Goal: Task Accomplishment & Management: Complete application form

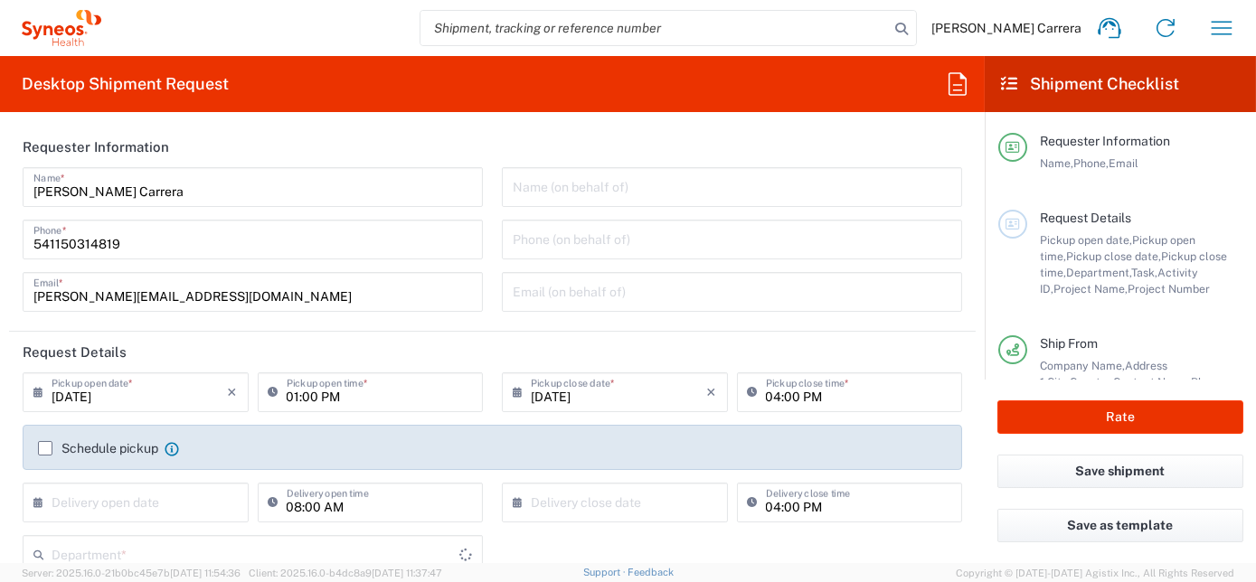
type input "[GEOGRAPHIC_DATA]"
type input "Syneos Health Argentina SA"
type input "3190"
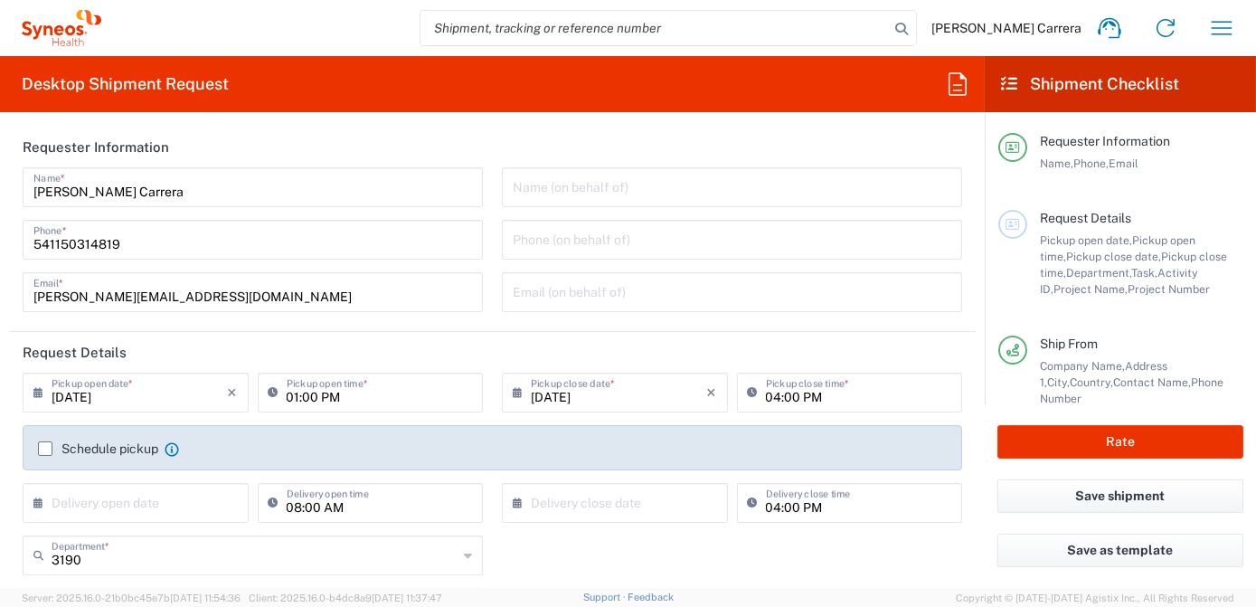
scroll to position [328, 0]
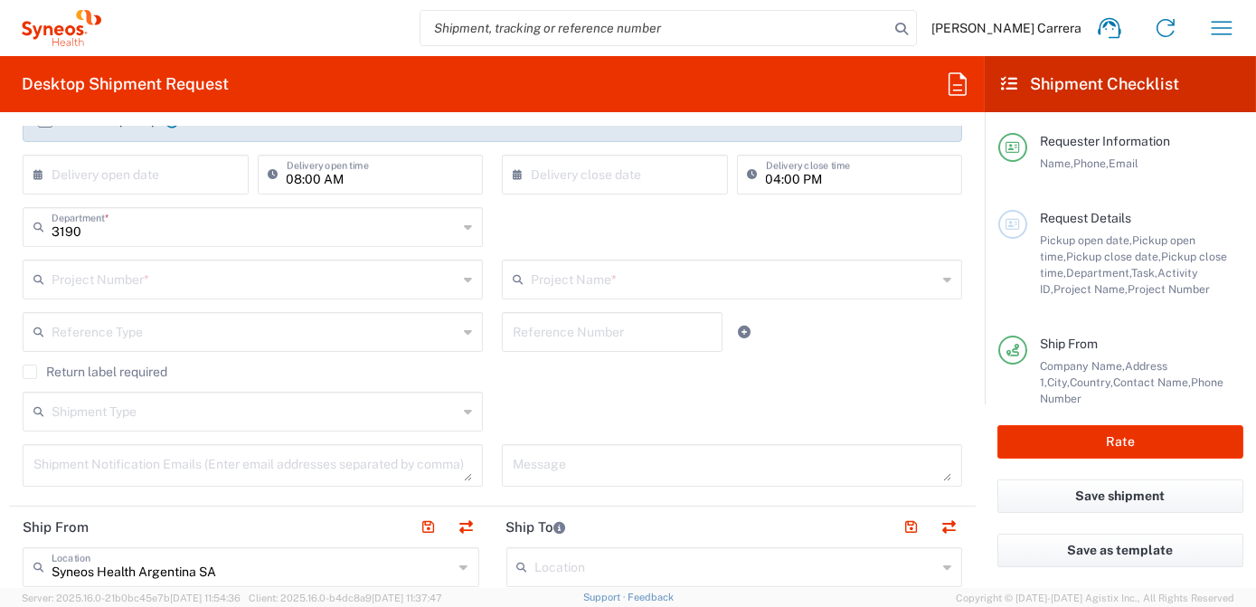
click at [138, 280] on input "text" at bounding box center [255, 278] width 406 height 32
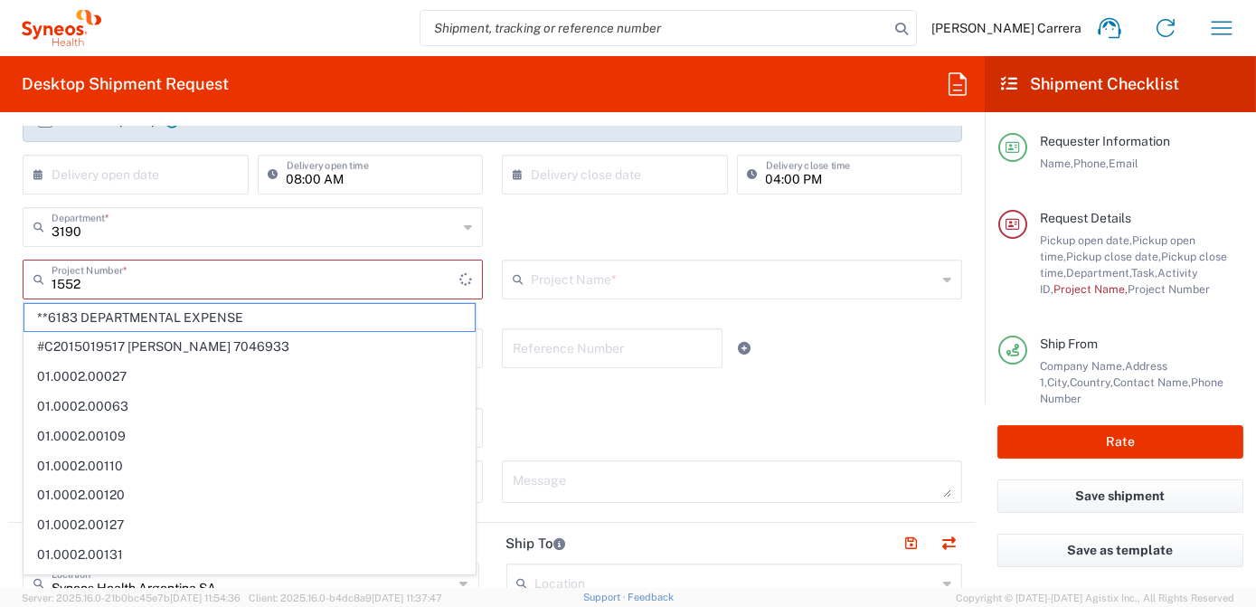
click at [50, 283] on icon at bounding box center [42, 279] width 18 height 29
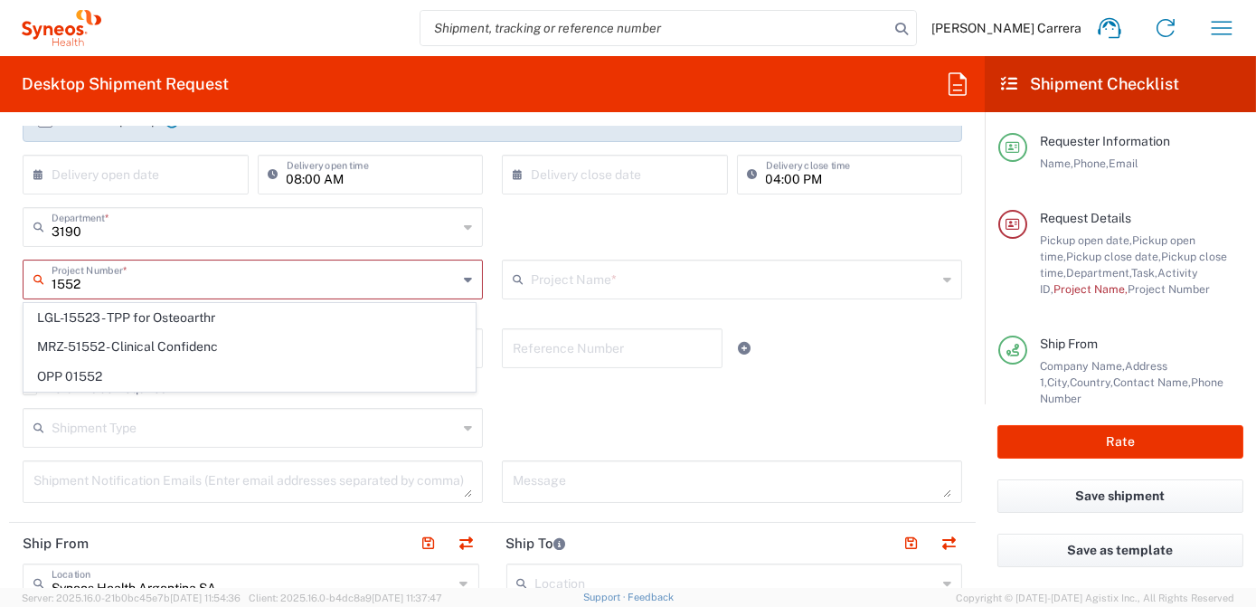
click at [87, 372] on span "OPP 01552" at bounding box center [249, 377] width 450 height 28
type input "OPP 01552"
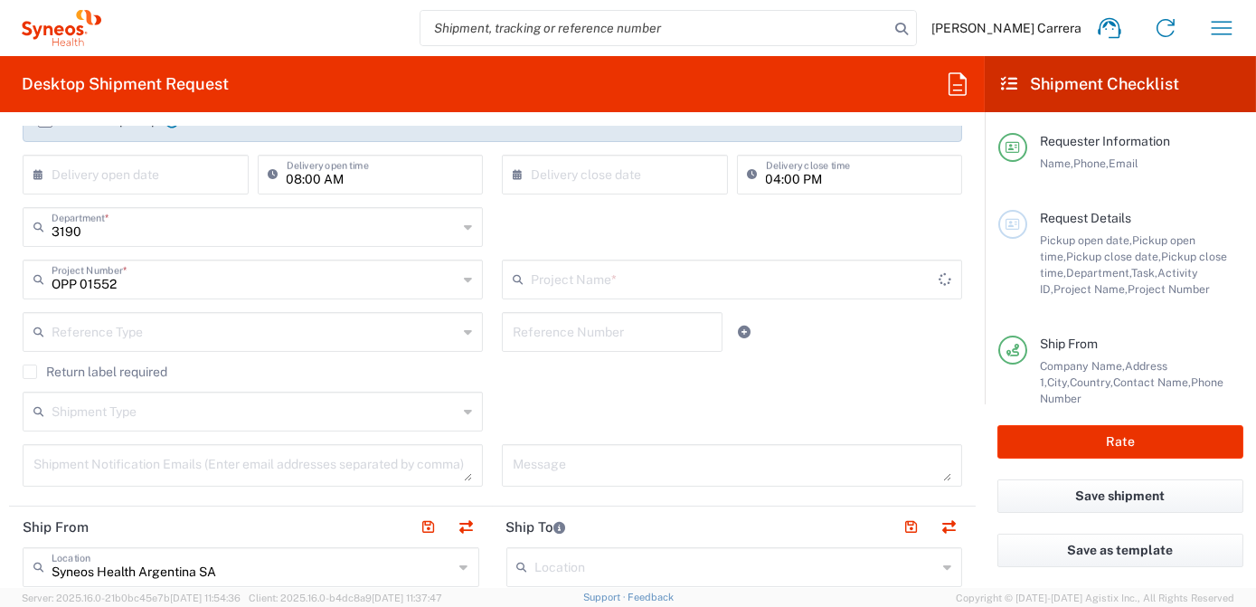
type input "802-AMO-002"
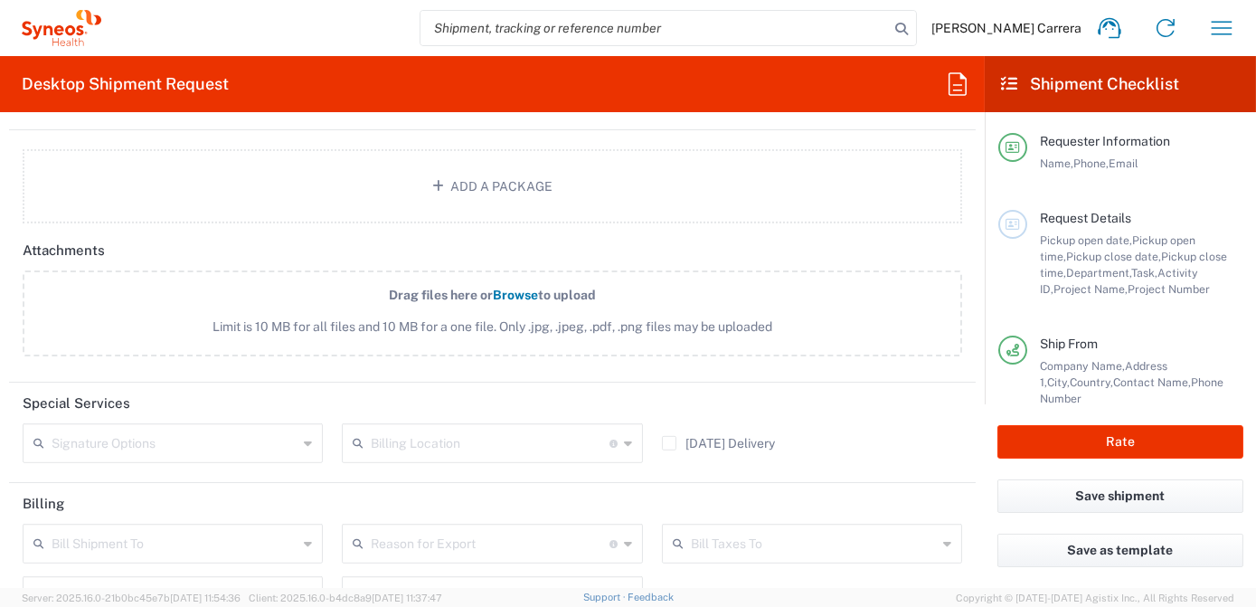
scroll to position [1972, 0]
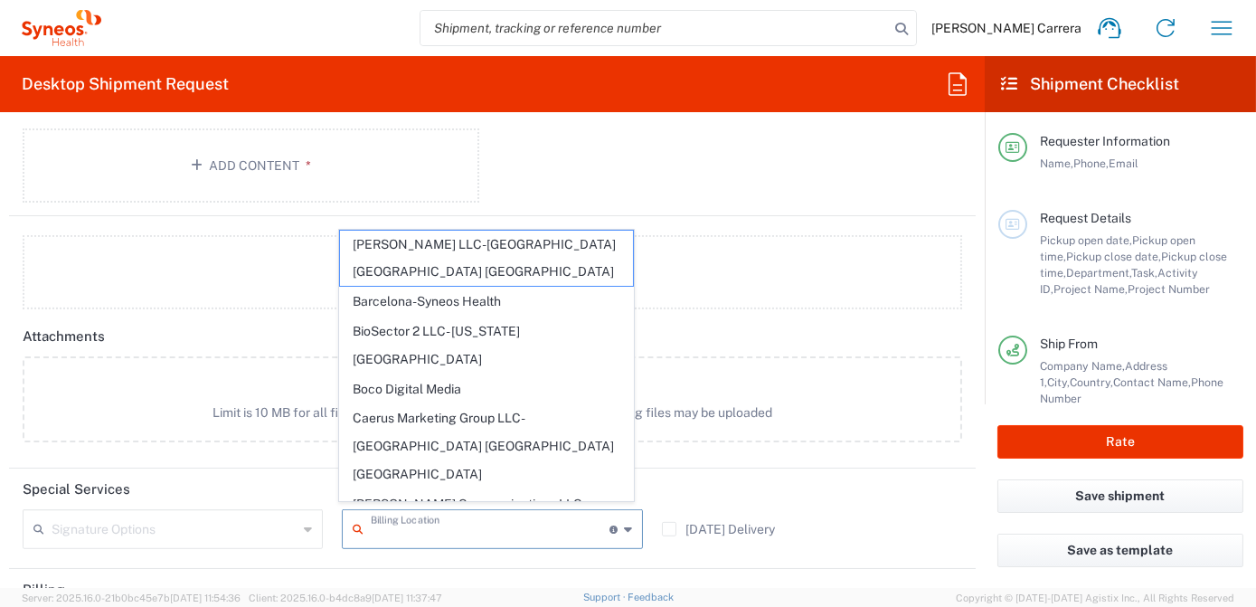
click at [383, 527] on input "text" at bounding box center [490, 528] width 238 height 32
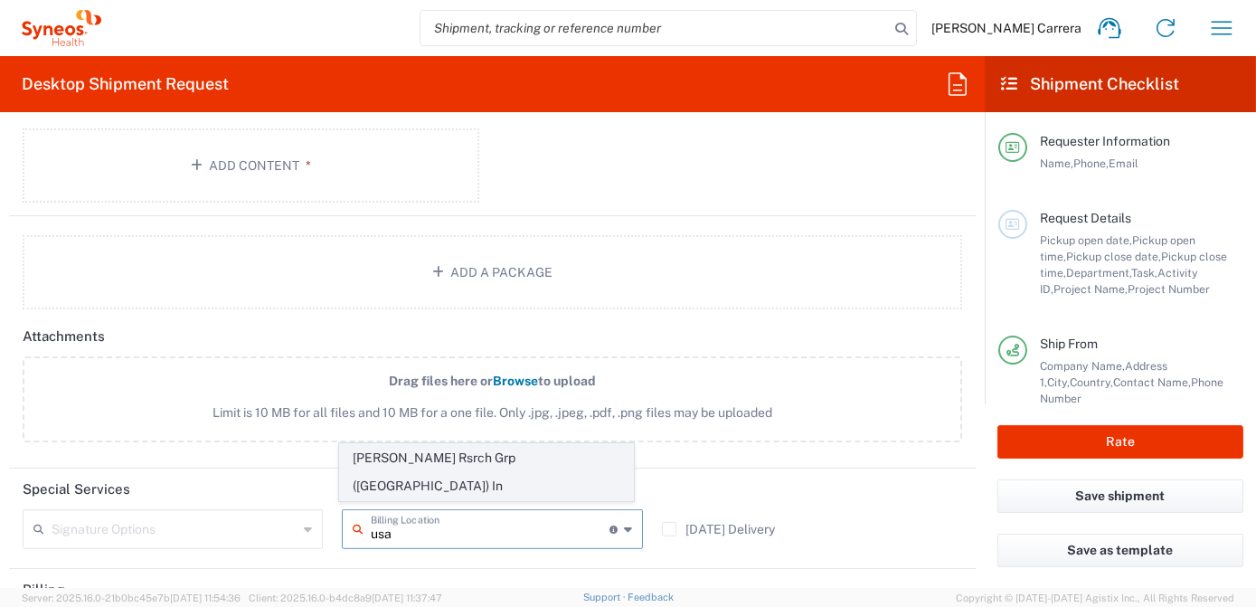
click at [456, 483] on span "[PERSON_NAME] Rsrch Grp ([GEOGRAPHIC_DATA]) In" at bounding box center [486, 472] width 293 height 56
type input "[PERSON_NAME] Rsrch Grp ([GEOGRAPHIC_DATA]) In"
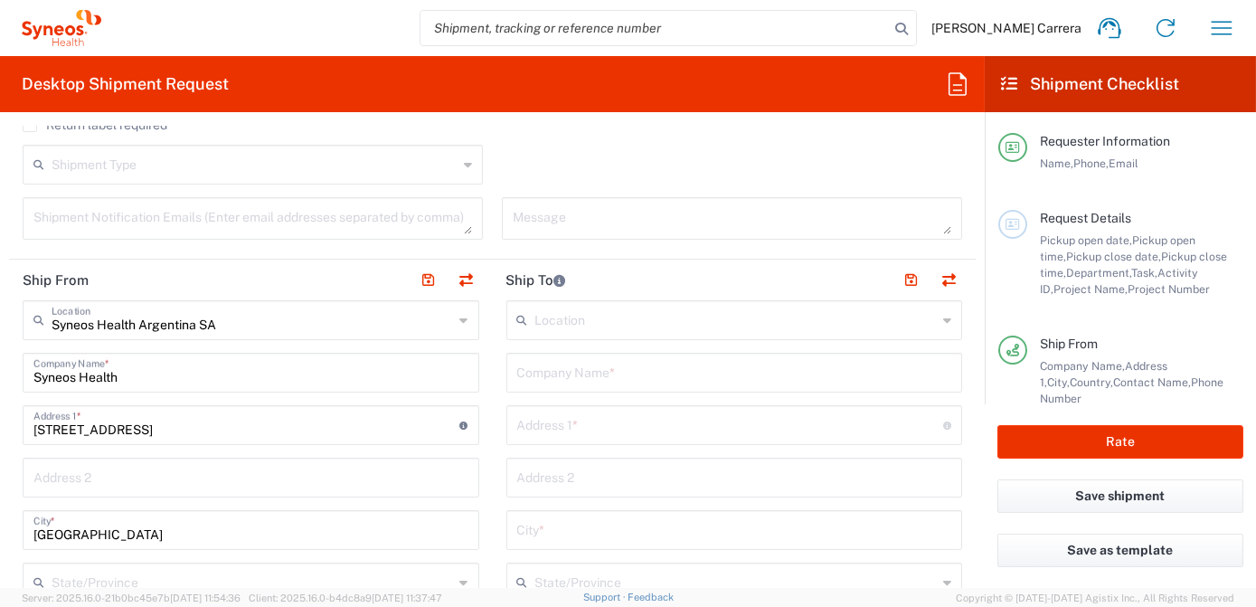
scroll to position [493, 0]
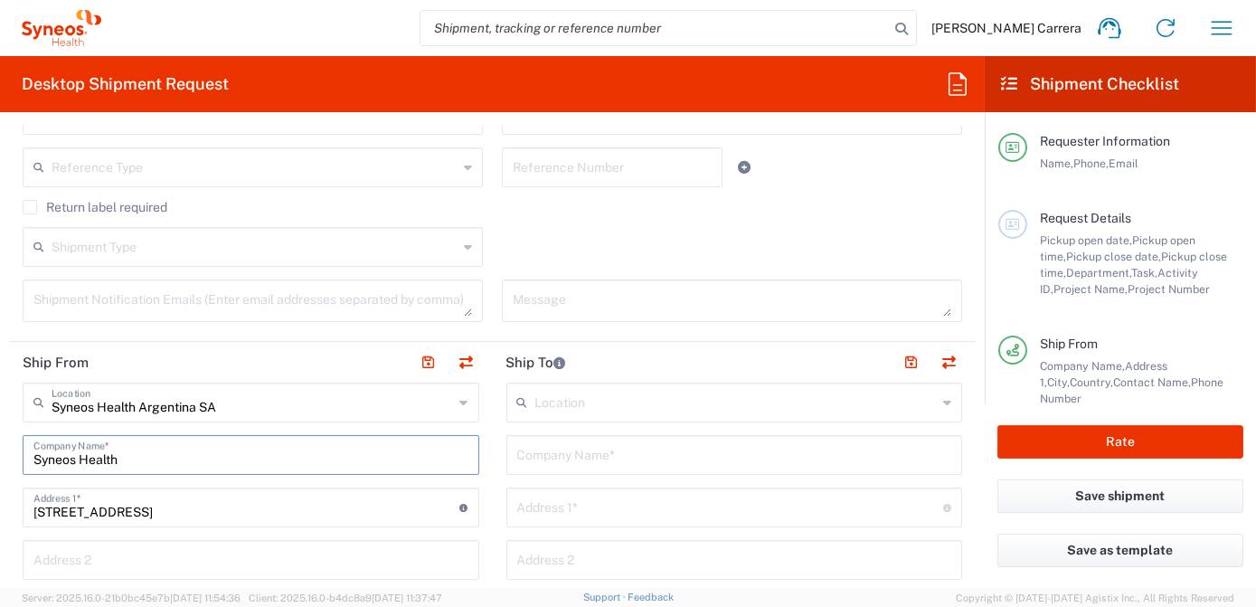
drag, startPoint x: 87, startPoint y: 456, endPoint x: 0, endPoint y: 426, distance: 91.8
click at [0, 427] on html "[PERSON_NAME] Carrera Home Shipment estimator Shipment tracking Desktop shipmen…" at bounding box center [628, 303] width 1256 height 607
type input "p"
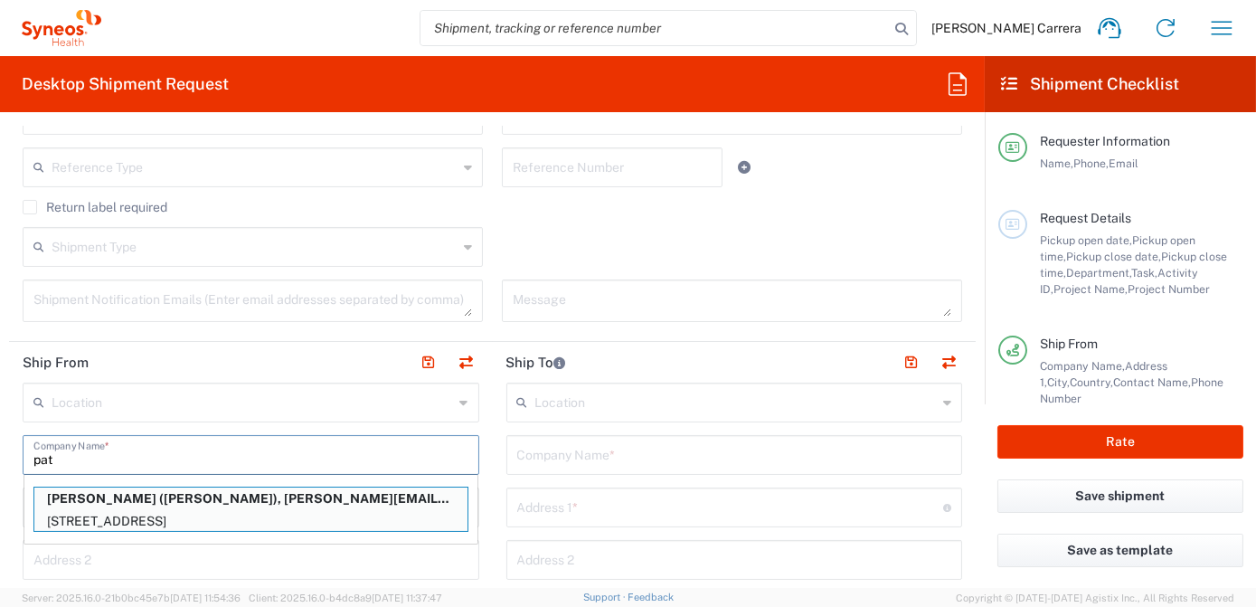
click at [116, 503] on p "[PERSON_NAME] ([PERSON_NAME]), [PERSON_NAME][EMAIL_ADDRESS][PERSON_NAME][DOMAIN…" at bounding box center [250, 498] width 433 height 23
type input "[PERSON_NAME]"
type input "[STREET_ADDRESS]"
type input "[GEOGRAPHIC_DATA]"
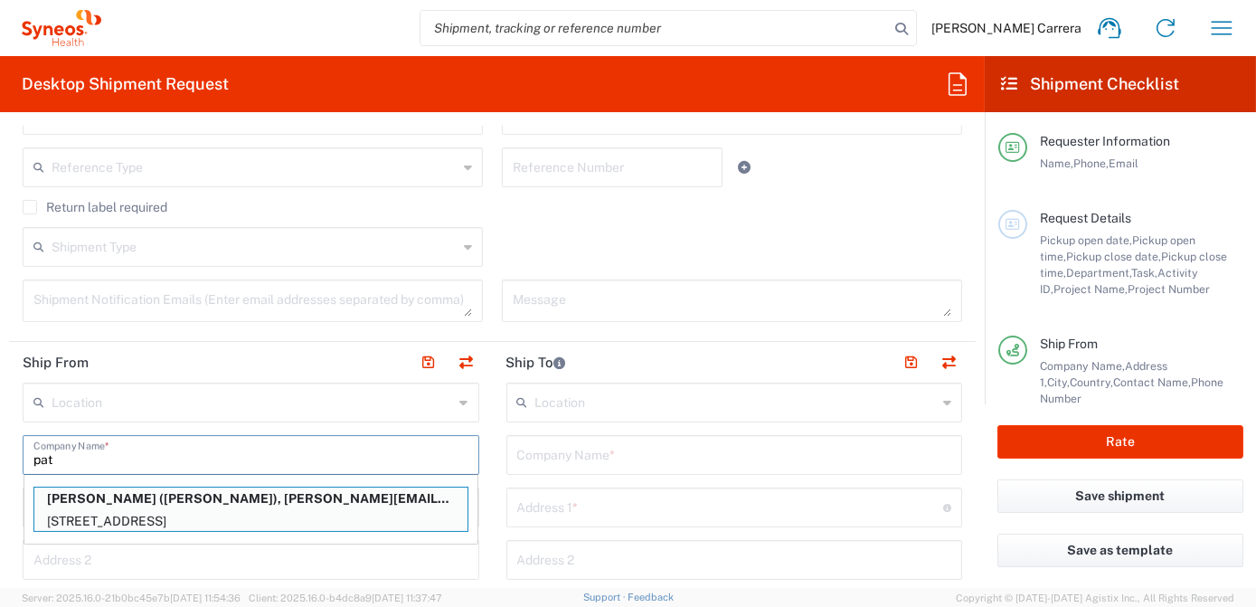
type input "07863"
type input "[PERSON_NAME]"
type input "[PHONE_NUMBER]"
type input "[PERSON_NAME][EMAIL_ADDRESS][PERSON_NAME][DOMAIN_NAME]"
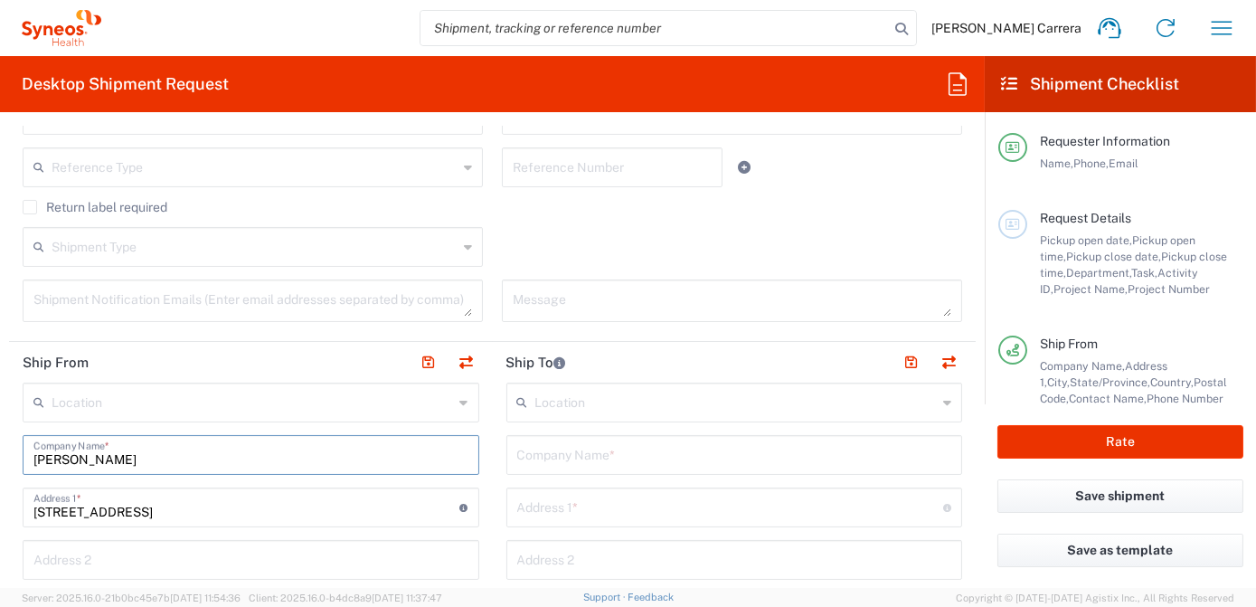
type input "[US_STATE]"
click at [549, 457] on input "text" at bounding box center [734, 454] width 435 height 32
type input "105"
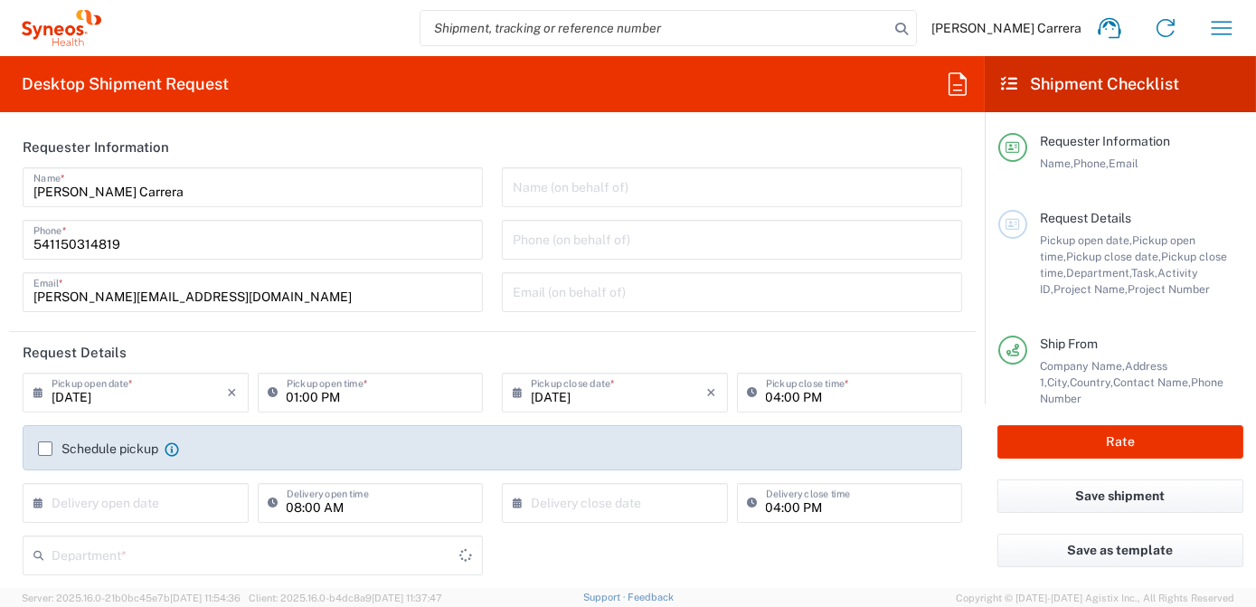
type input "3190"
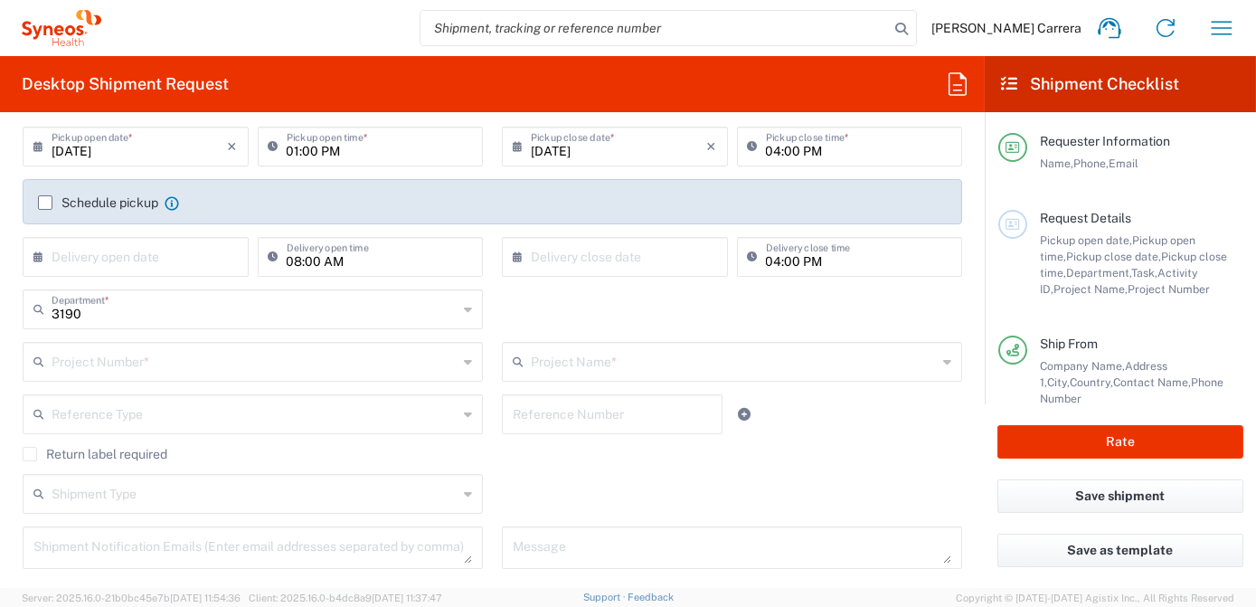
type input "[GEOGRAPHIC_DATA]"
click at [125, 360] on input "text" at bounding box center [255, 360] width 406 height 32
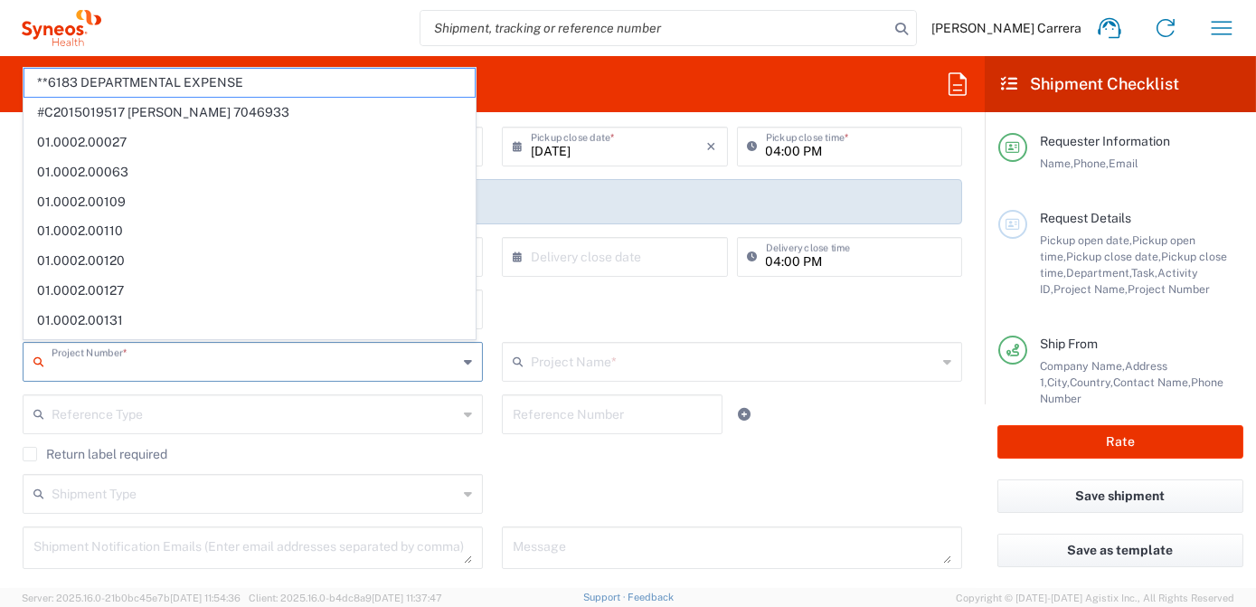
type input "1"
type input "Syneos Health Argentina SA"
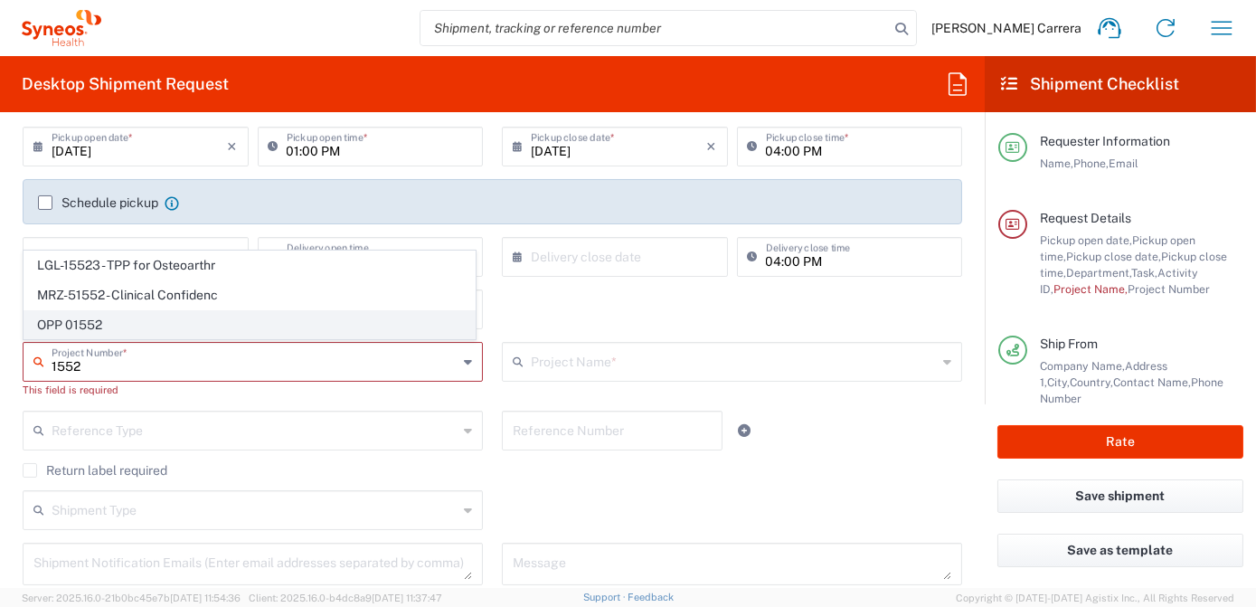
click at [91, 327] on span "OPP 01552" at bounding box center [249, 325] width 450 height 28
type input "OPP 01552"
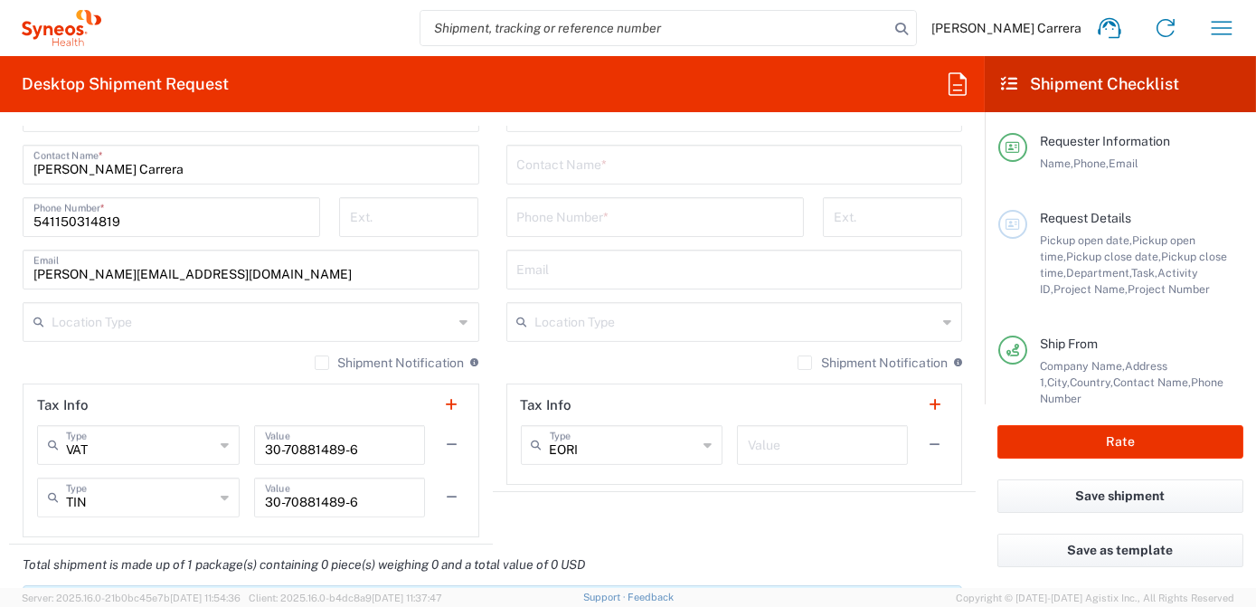
type input "802-AMO-002"
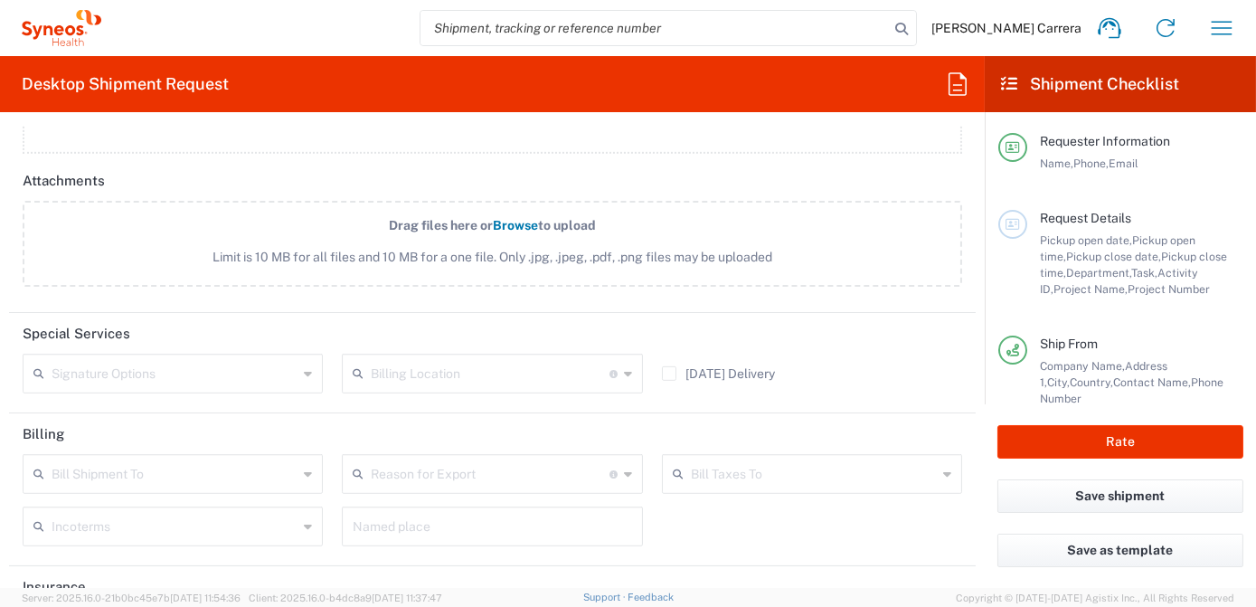
scroll to position [2136, 0]
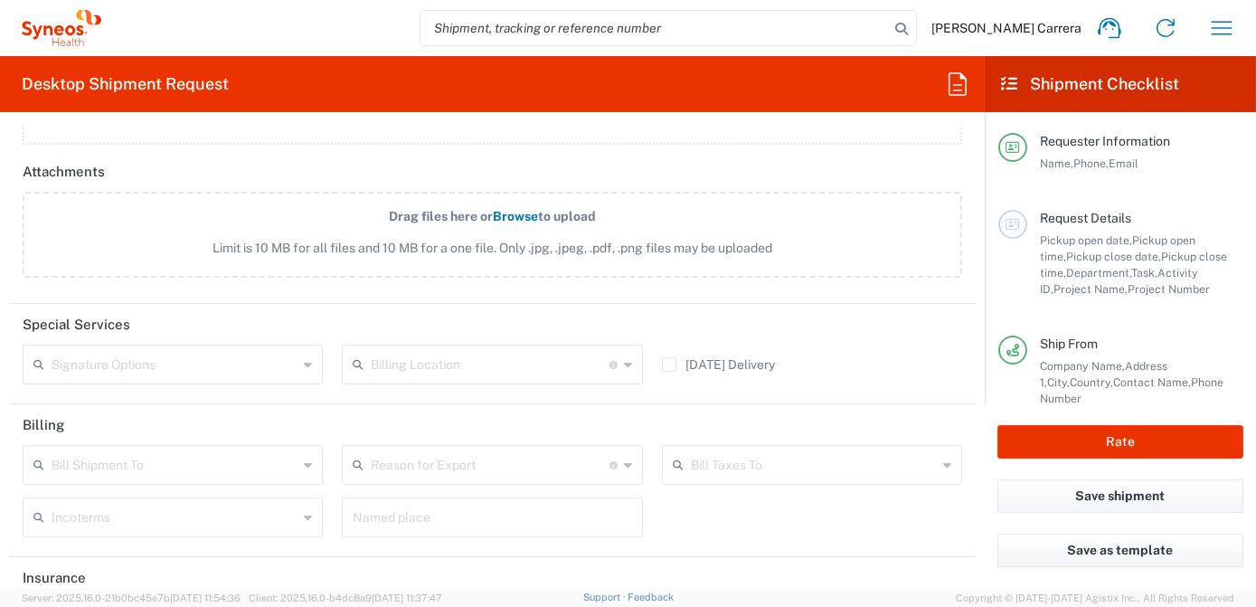
click at [415, 347] on input "text" at bounding box center [490, 363] width 238 height 32
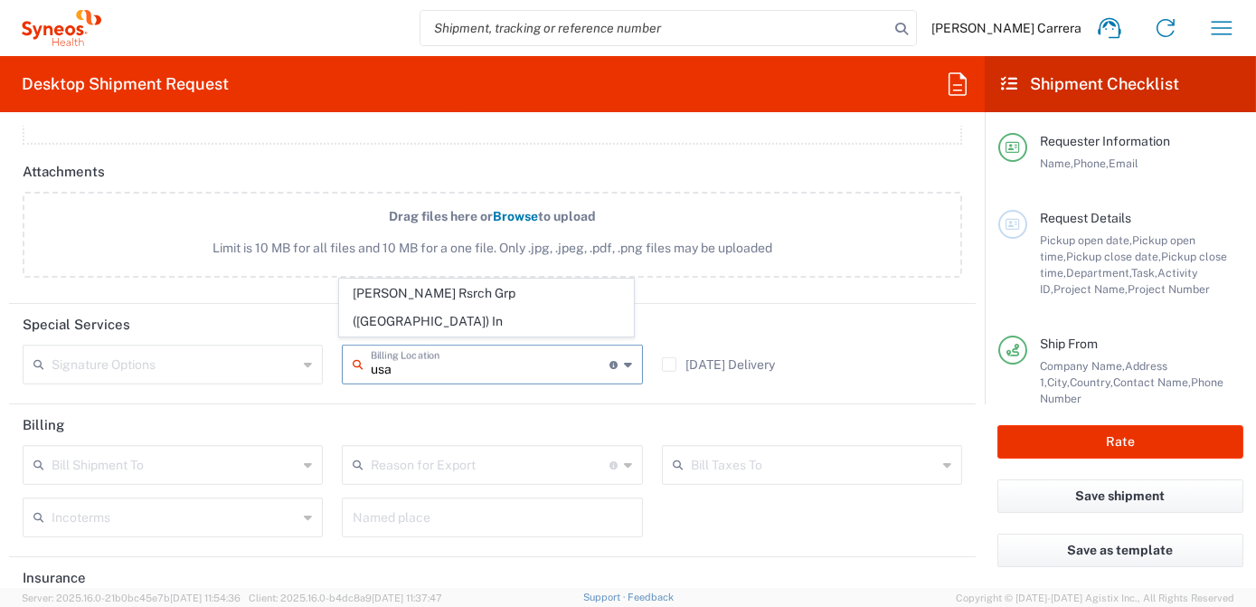
click at [424, 331] on span "[PERSON_NAME] Rsrch Grp ([GEOGRAPHIC_DATA]) In" at bounding box center [486, 307] width 293 height 56
type input "[PERSON_NAME] Rsrch Grp ([GEOGRAPHIC_DATA]) In"
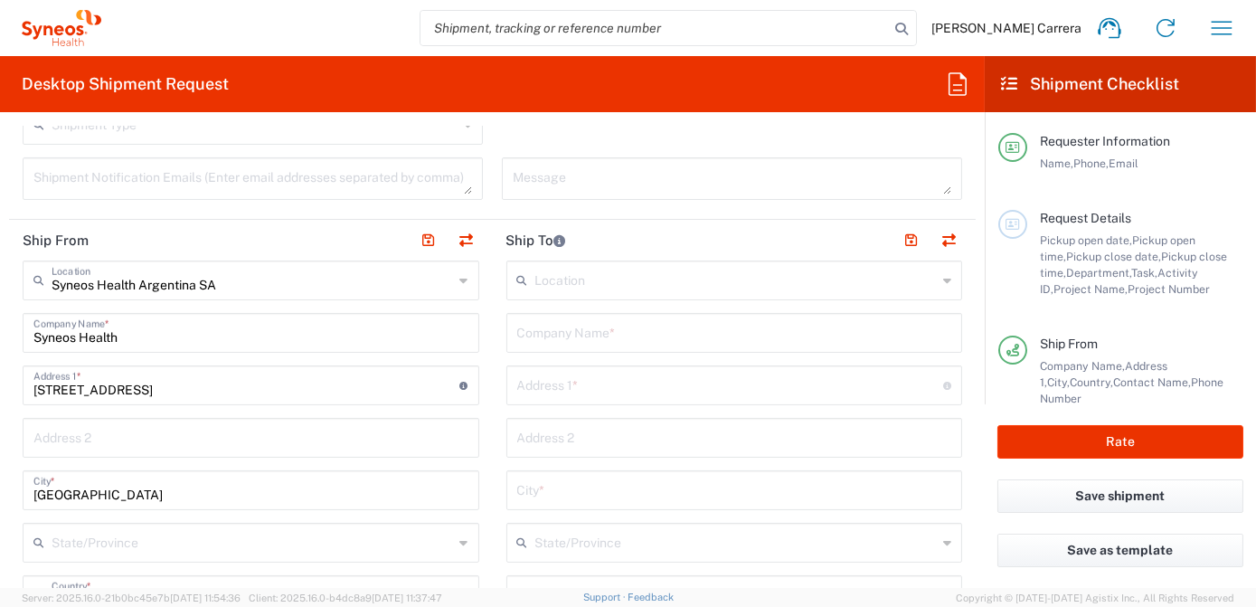
scroll to position [575, 0]
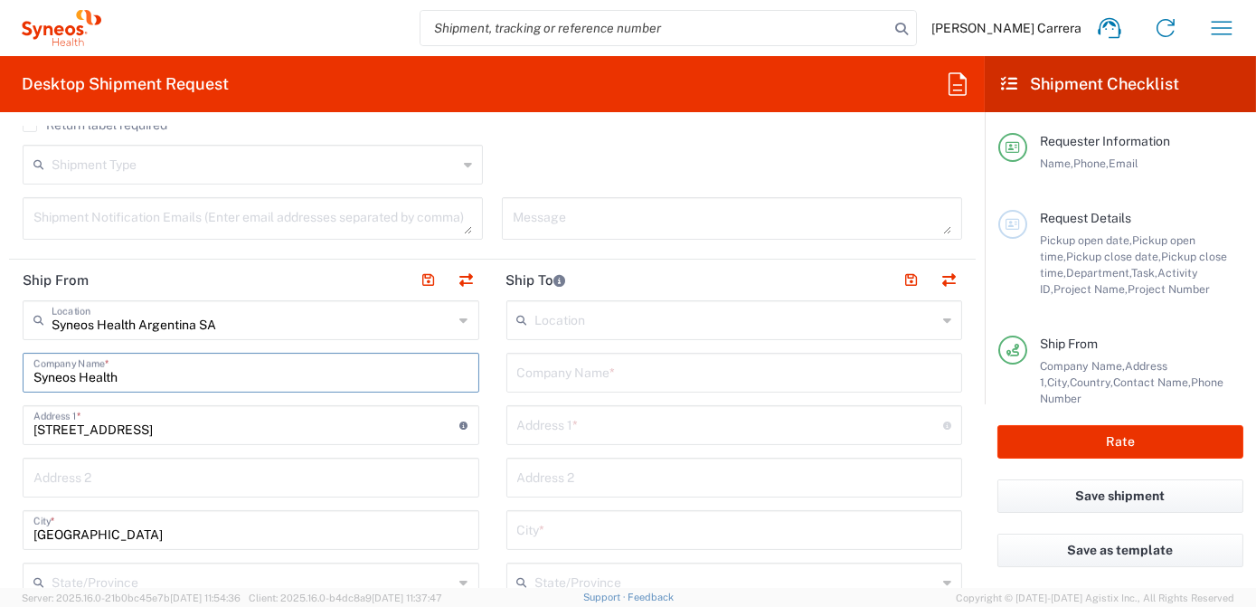
drag, startPoint x: 17, startPoint y: 369, endPoint x: 0, endPoint y: 322, distance: 50.0
click at [0, 330] on html "[PERSON_NAME] Carrera Home Shipment estimator Shipment tracking Desktop shipmen…" at bounding box center [628, 303] width 1256 height 607
type input "p"
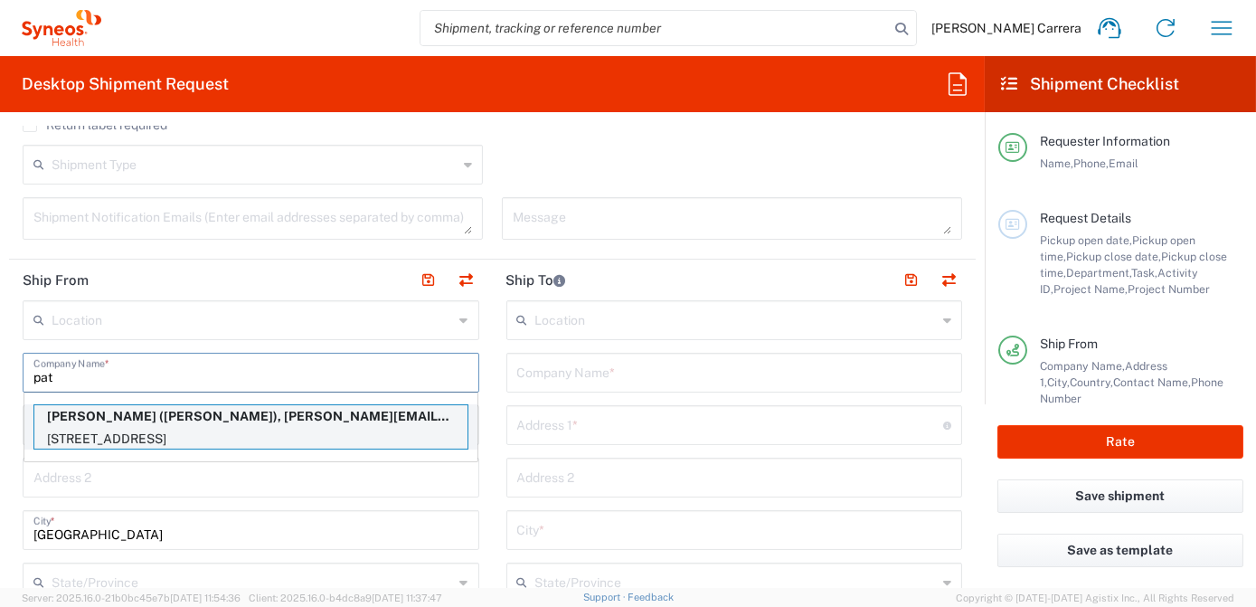
click at [97, 413] on p "[PERSON_NAME] ([PERSON_NAME]), [PERSON_NAME][EMAIL_ADDRESS][PERSON_NAME][DOMAIN…" at bounding box center [250, 416] width 433 height 23
type input "[PERSON_NAME]"
type input "[STREET_ADDRESS]"
type input "[GEOGRAPHIC_DATA]"
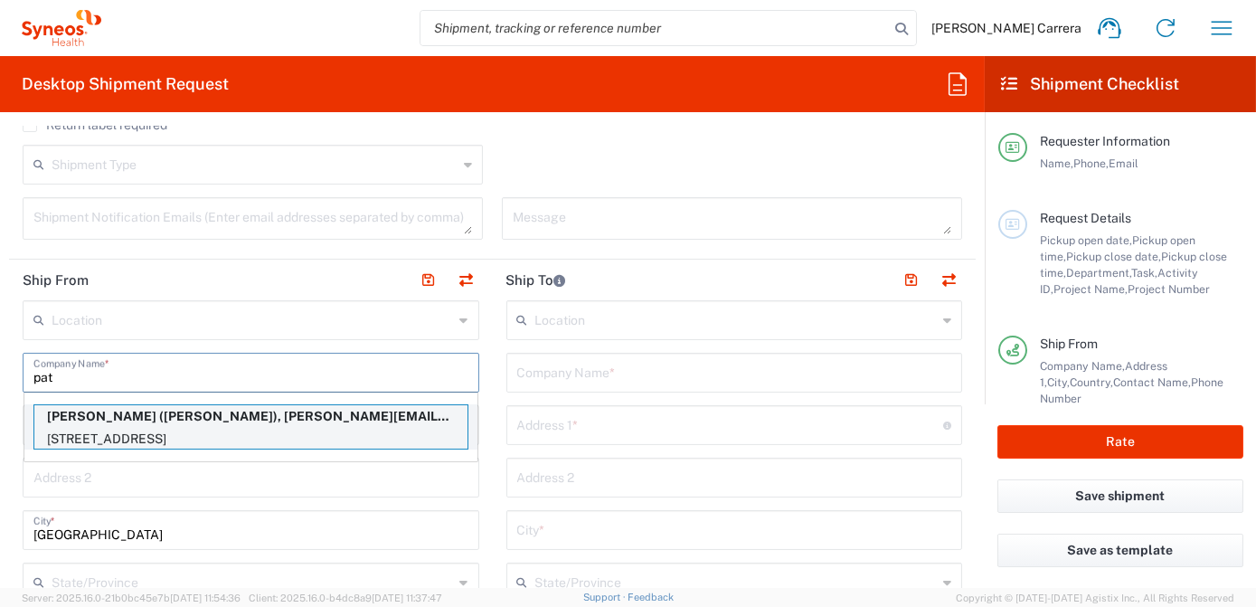
type input "07863"
type input "[PERSON_NAME]"
type input "[PHONE_NUMBER]"
type input "[PERSON_NAME][EMAIL_ADDRESS][PERSON_NAME][DOMAIN_NAME]"
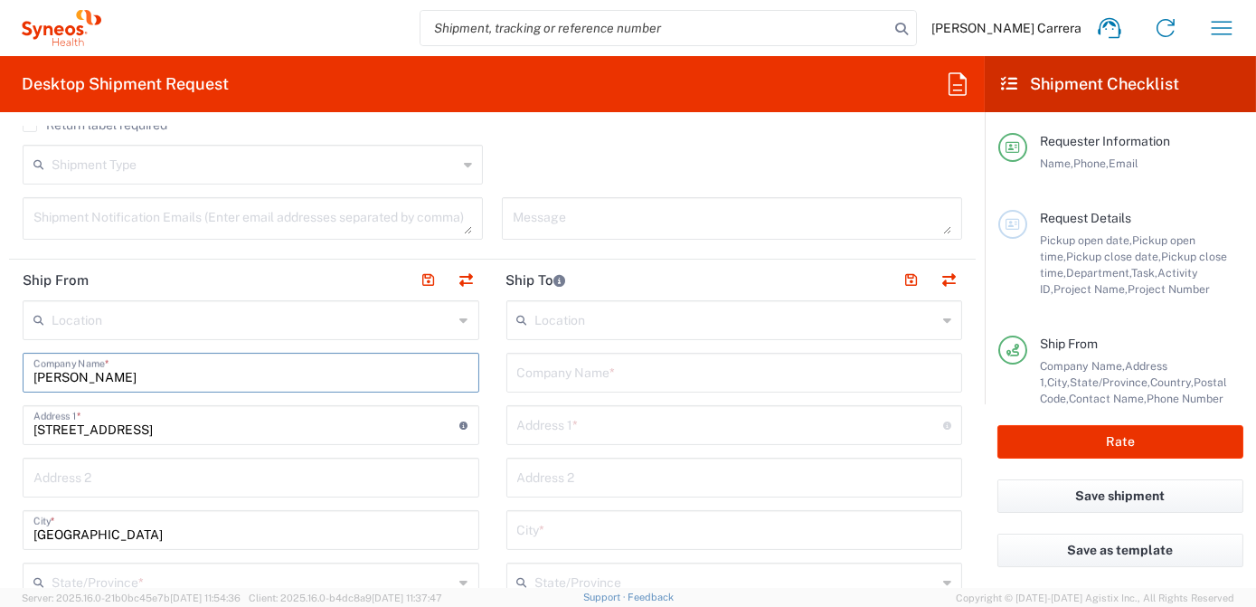
type input "[US_STATE]"
click at [569, 372] on input "text" at bounding box center [734, 371] width 435 height 32
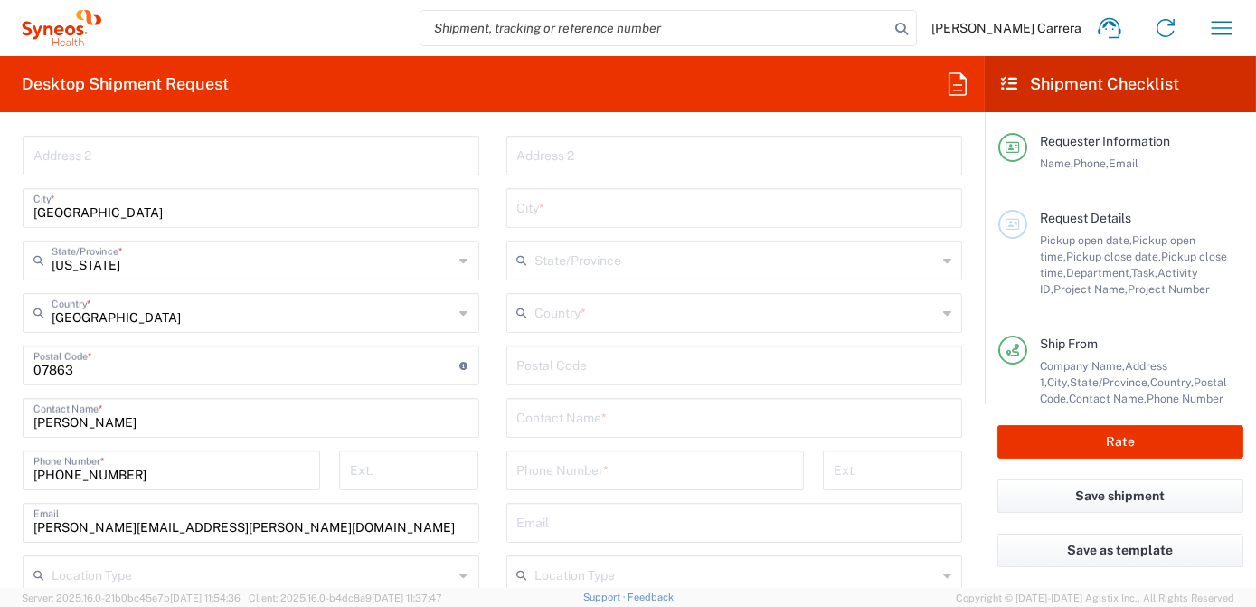
scroll to position [985, 0]
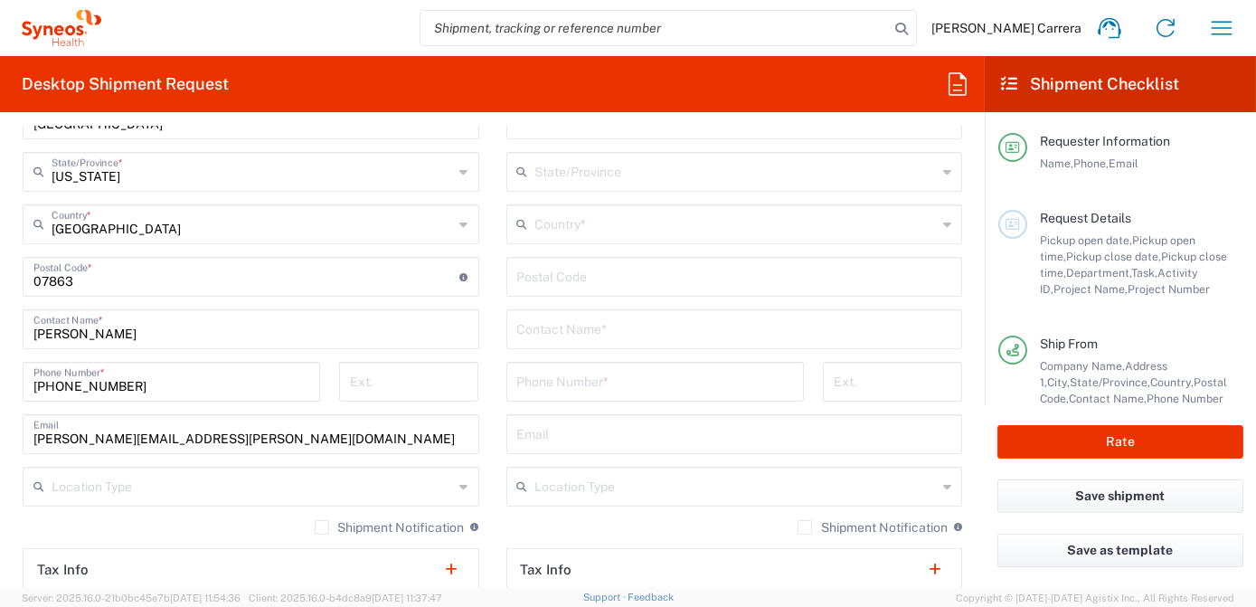
click at [590, 338] on input "text" at bounding box center [734, 328] width 435 height 32
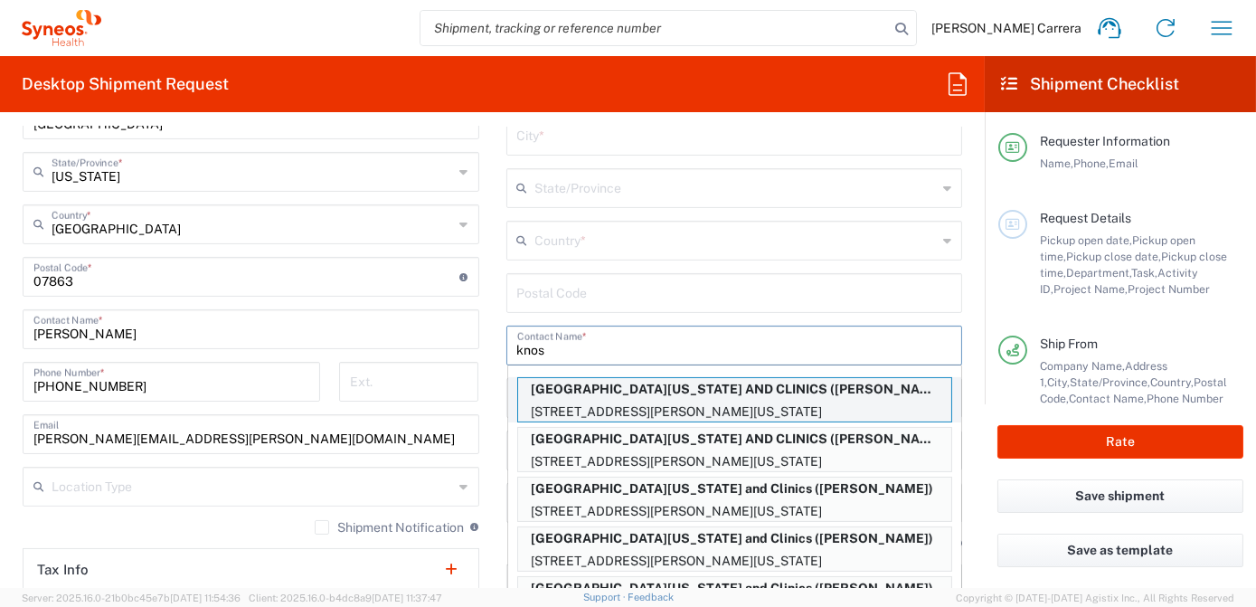
type input "knos"
click at [612, 396] on p "[GEOGRAPHIC_DATA][US_STATE] AND CLINICS ([PERSON_NAME]), [PERSON_NAME][EMAIL_AD…" at bounding box center [734, 389] width 433 height 23
type input "[GEOGRAPHIC_DATA][US_STATE] AND CLINICS"
type input "[STREET_ADDRESS][PERSON_NAME]"
type input "[US_STATE][GEOGRAPHIC_DATA]"
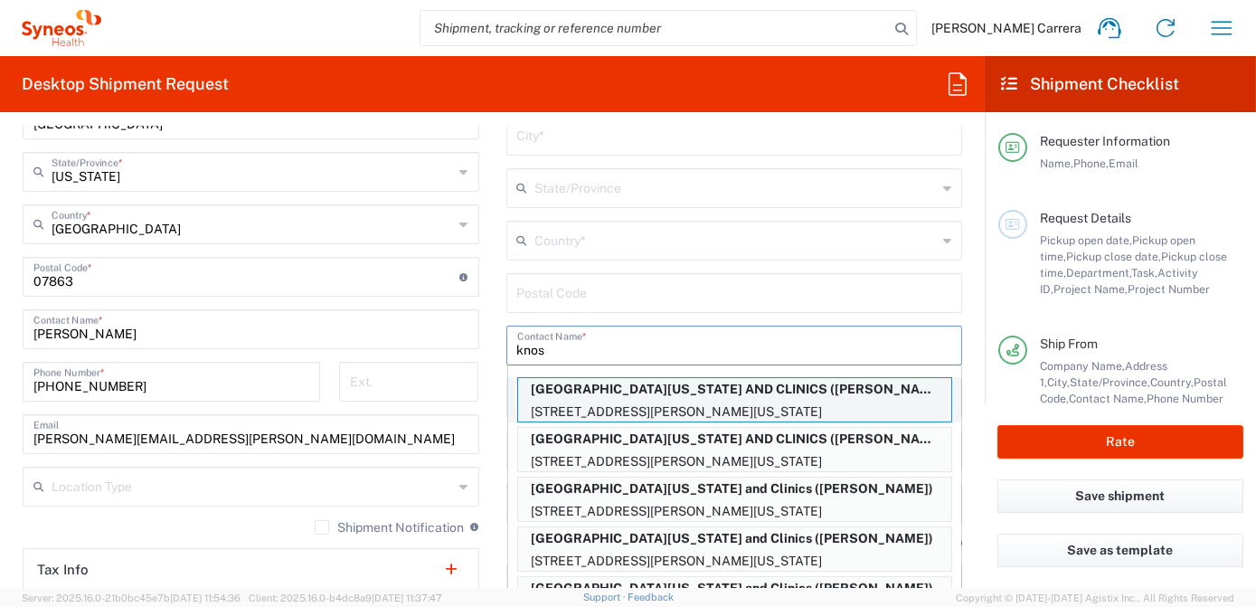
type input "[GEOGRAPHIC_DATA]"
type input "52242"
type input "[PERSON_NAME]"
type input "3193846277"
type input "[PERSON_NAME][EMAIL_ADDRESS][DOMAIN_NAME]"
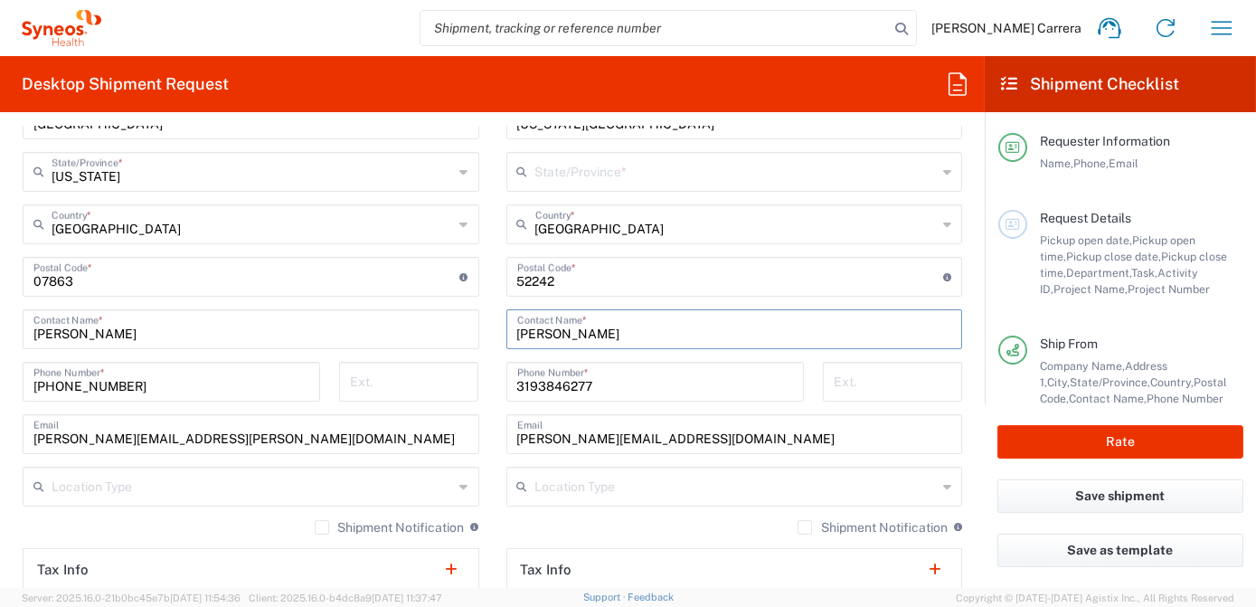
type input "[US_STATE]"
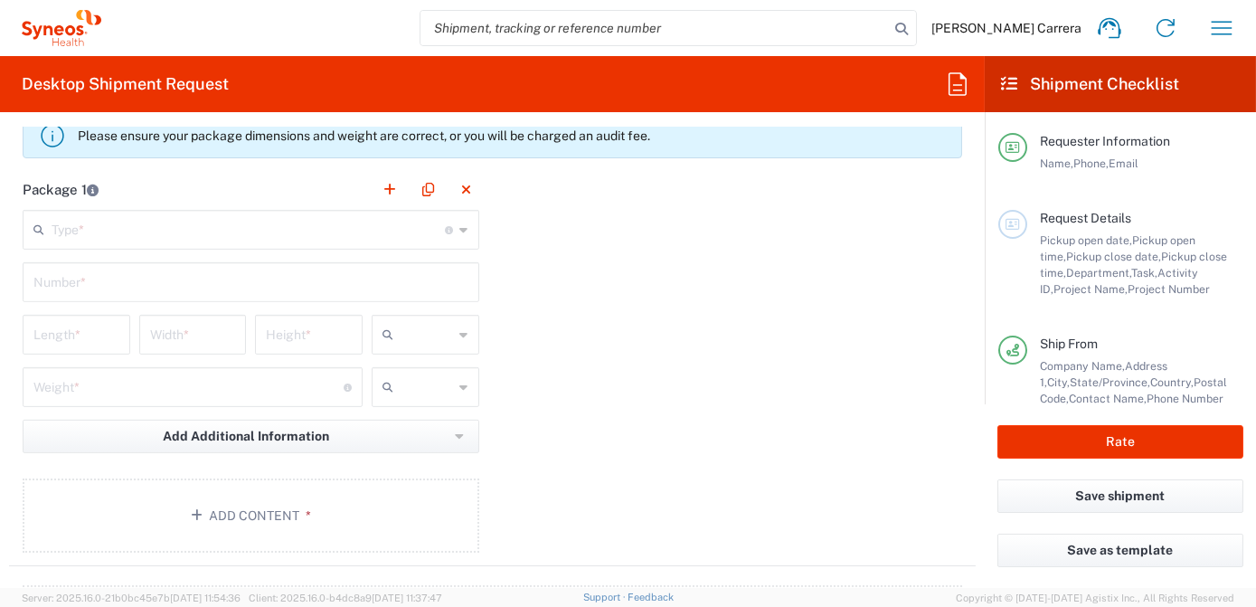
scroll to position [1643, 0]
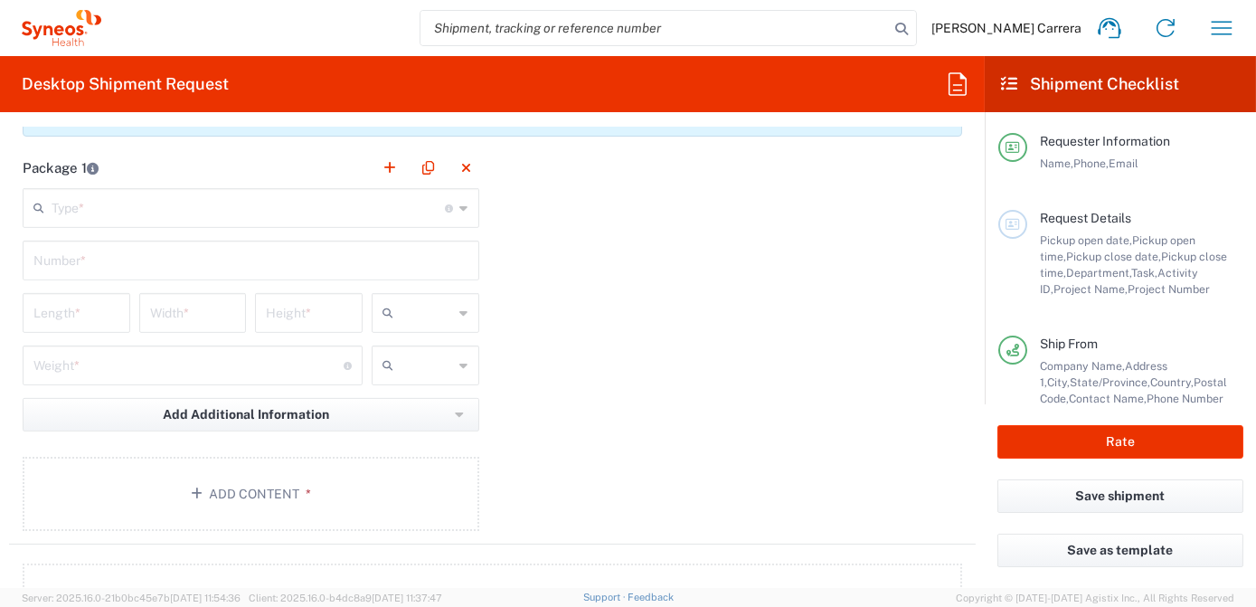
click at [87, 217] on input "text" at bounding box center [249, 207] width 394 height 32
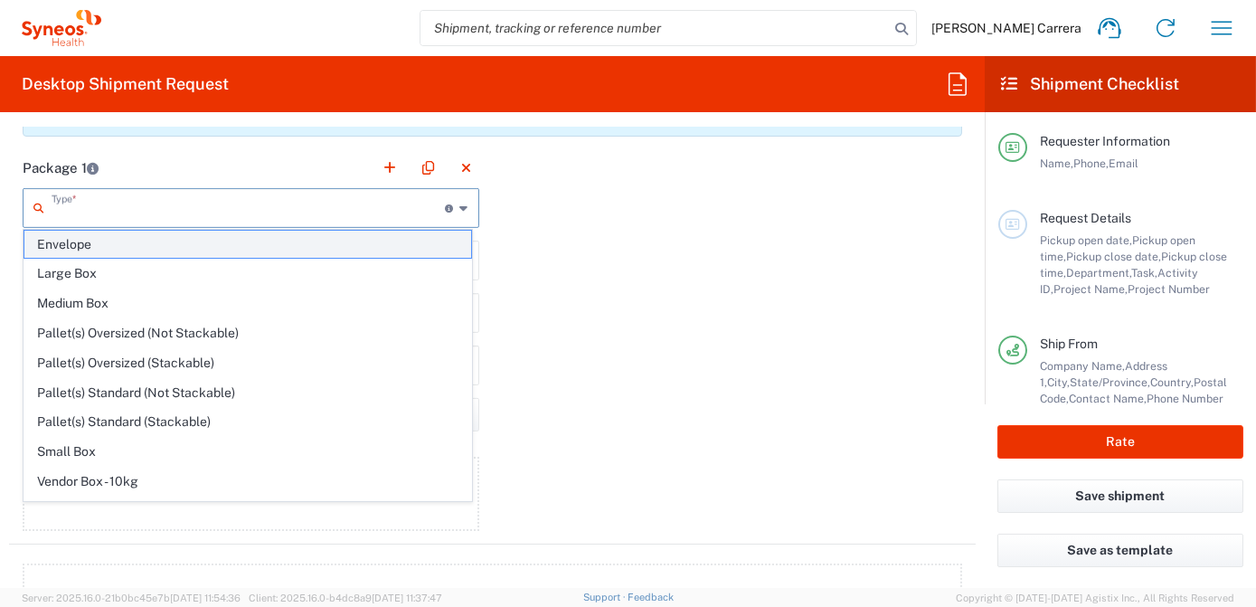
click at [112, 245] on span "Envelope" at bounding box center [247, 245] width 447 height 28
type input "Envelope"
type input "1"
type input "9.5"
type input "12.5"
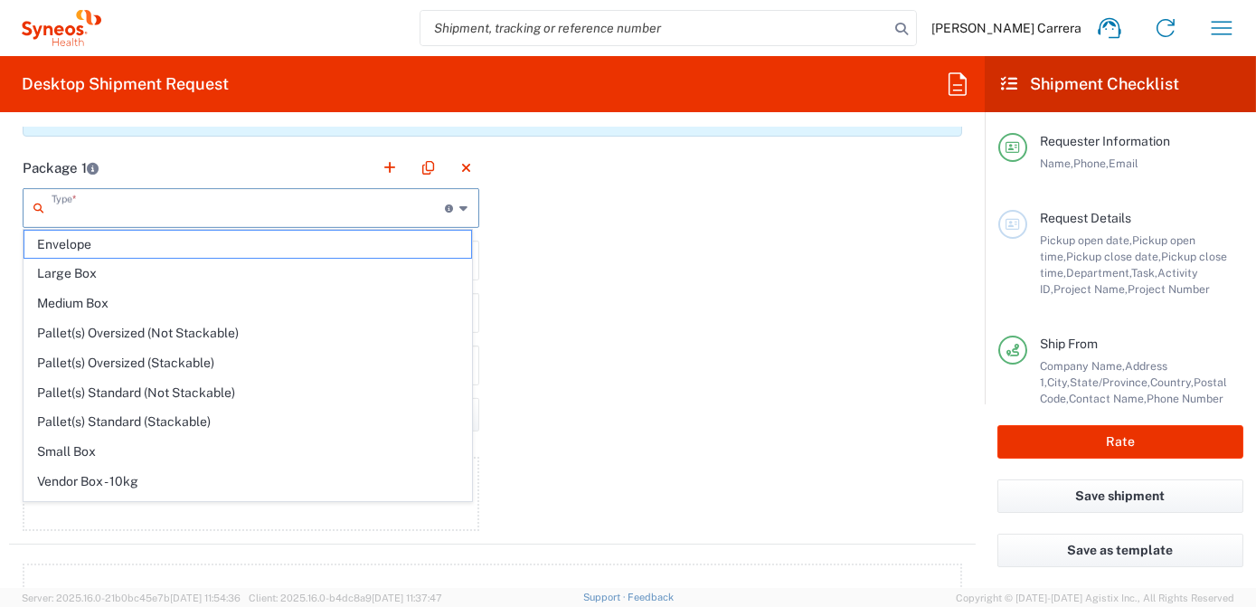
type input "0.25"
type input "in"
type input "0.45"
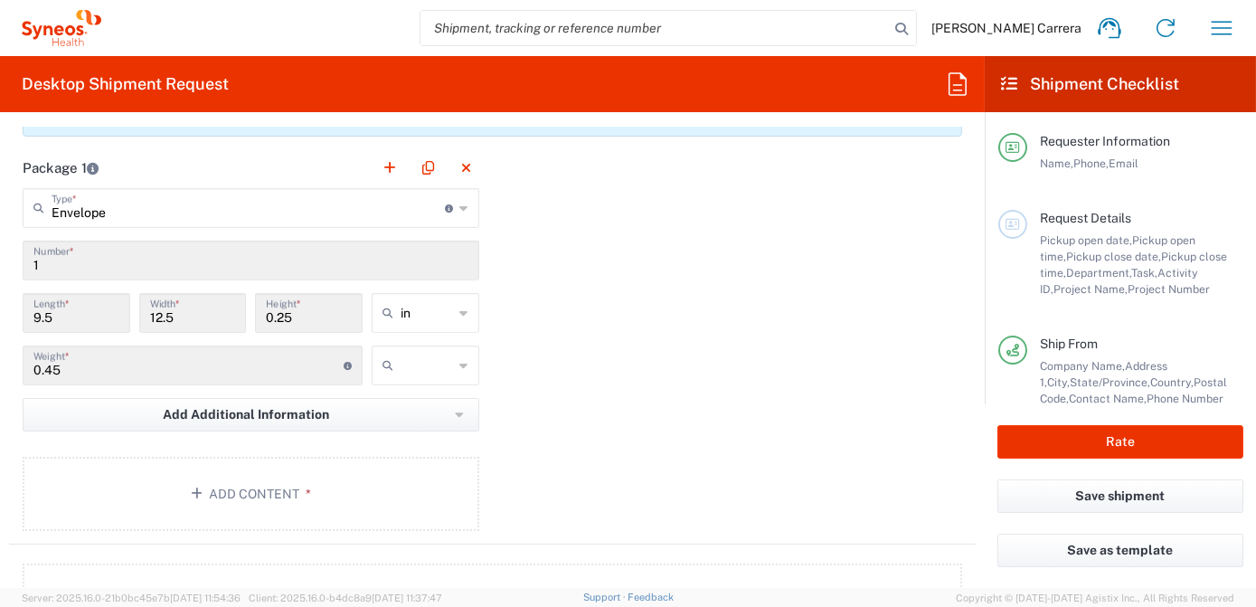
click at [424, 358] on input "text" at bounding box center [426, 365] width 53 height 29
drag, startPoint x: 420, startPoint y: 435, endPoint x: 410, endPoint y: 438, distance: 10.3
click at [419, 435] on span "lbs" at bounding box center [420, 431] width 102 height 28
type input "lbs"
click at [270, 478] on button "Add Content *" at bounding box center [251, 494] width 457 height 74
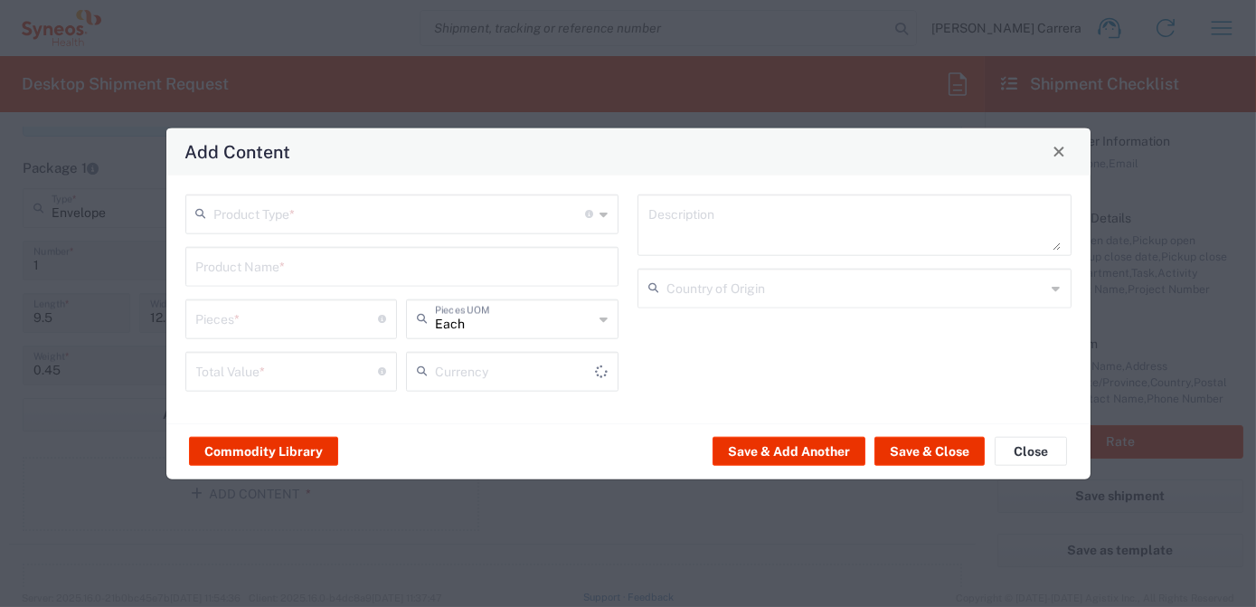
type input "US Dollar"
click at [273, 218] on input "text" at bounding box center [400, 212] width 372 height 32
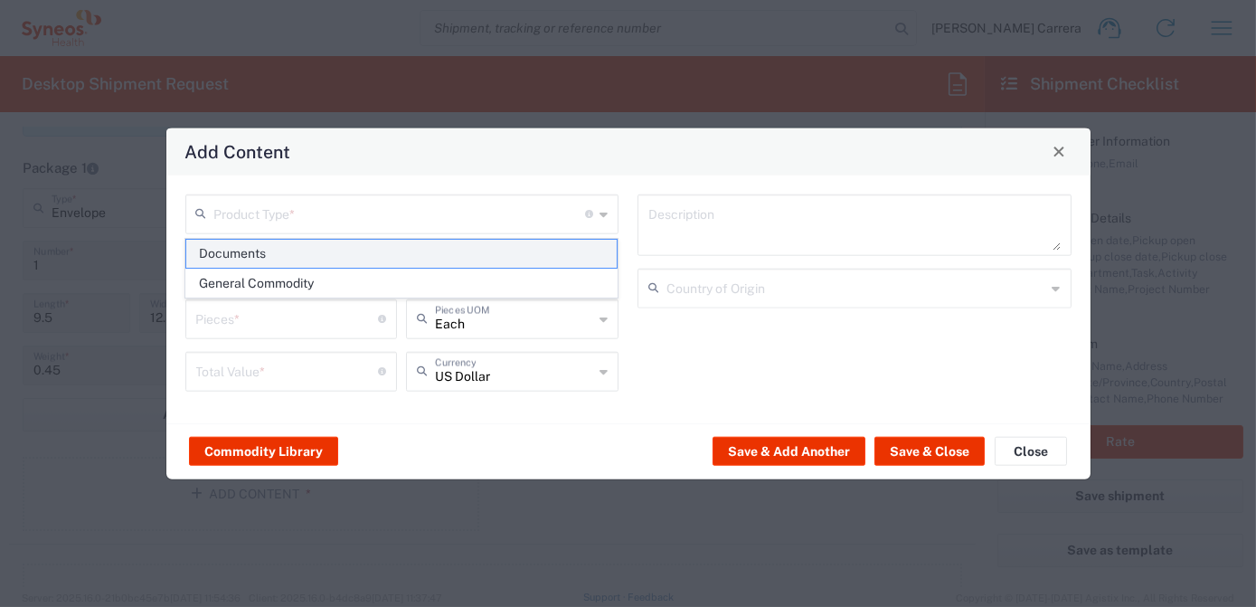
click at [271, 255] on span "Documents" at bounding box center [401, 254] width 430 height 28
type input "Documents"
type input "1"
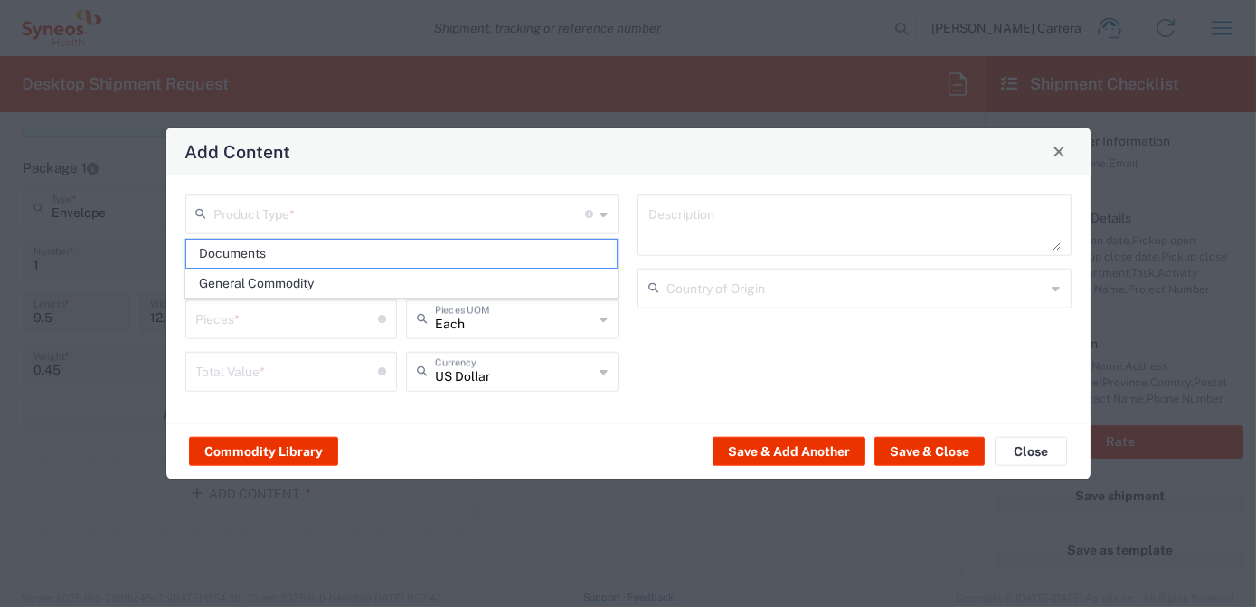
type textarea "Documents"
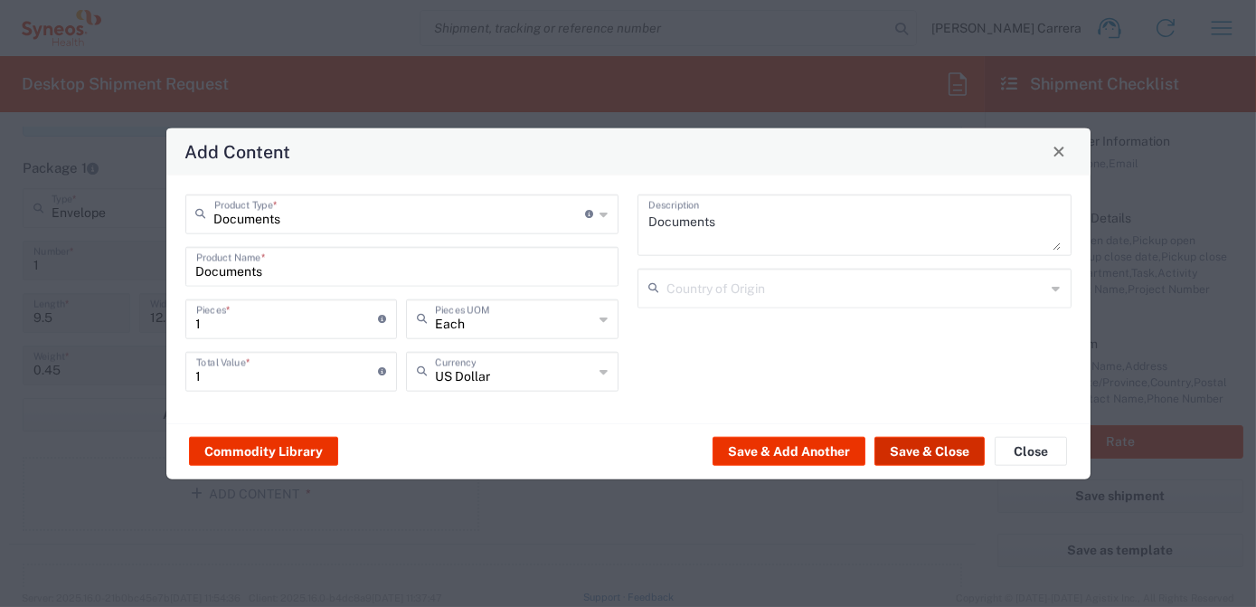
click at [933, 437] on button "Save & Close" at bounding box center [929, 451] width 110 height 29
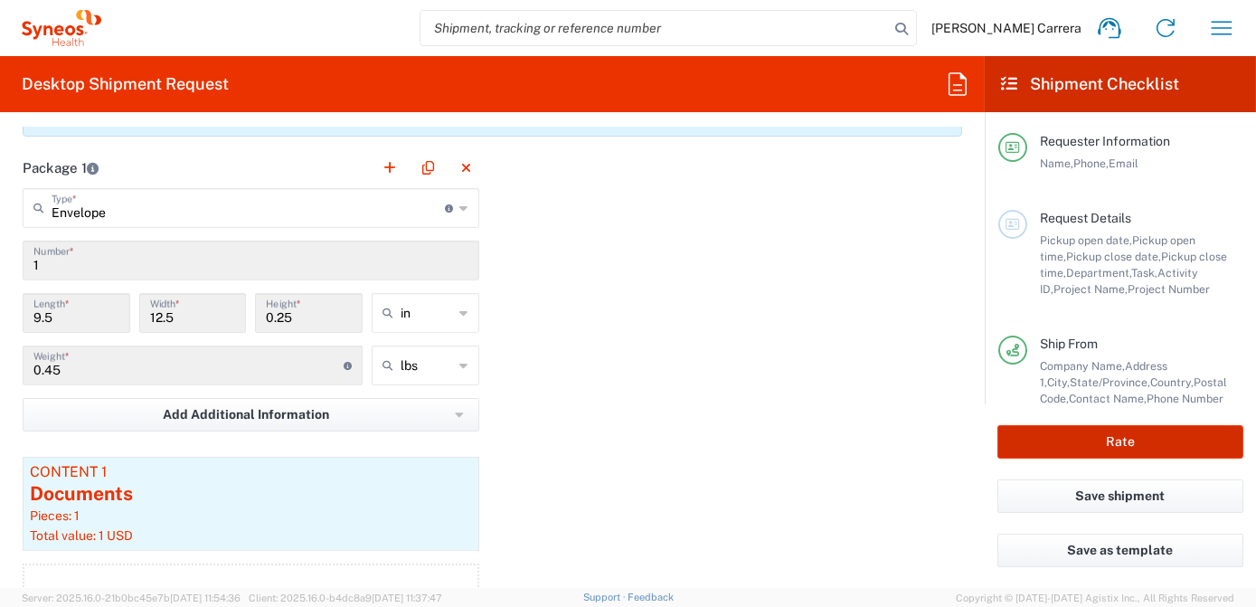
click at [1079, 444] on button "Rate" at bounding box center [1120, 441] width 246 height 33
type input "OPP 01552"
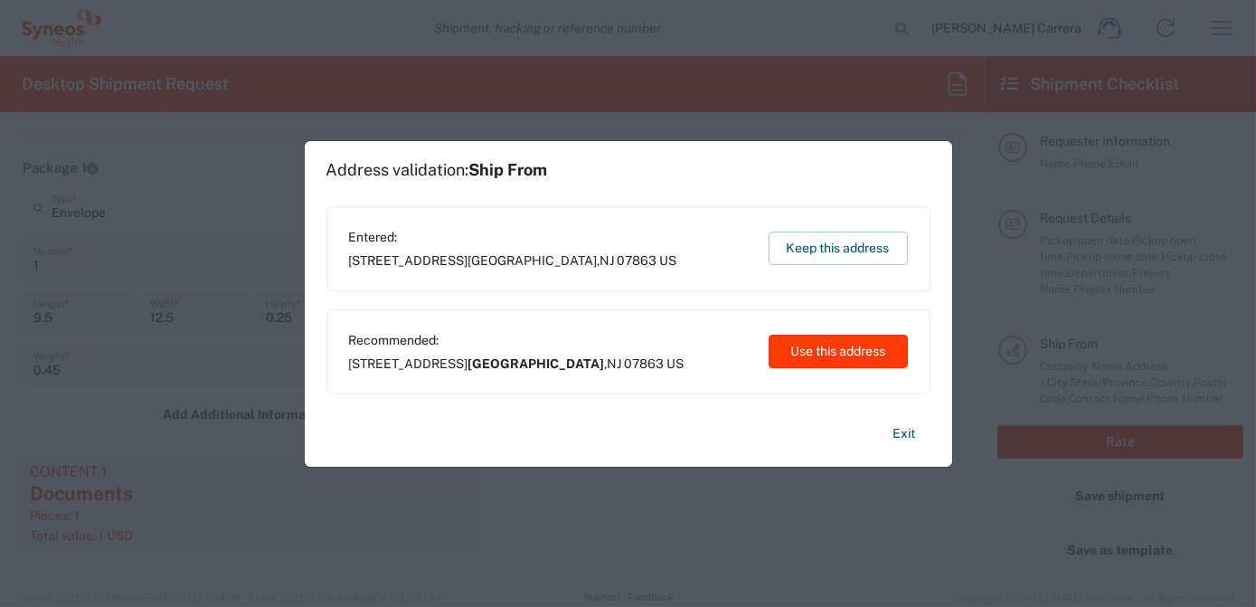
click at [860, 350] on button "Use this address" at bounding box center [837, 350] width 139 height 33
type input "[GEOGRAPHIC_DATA]"
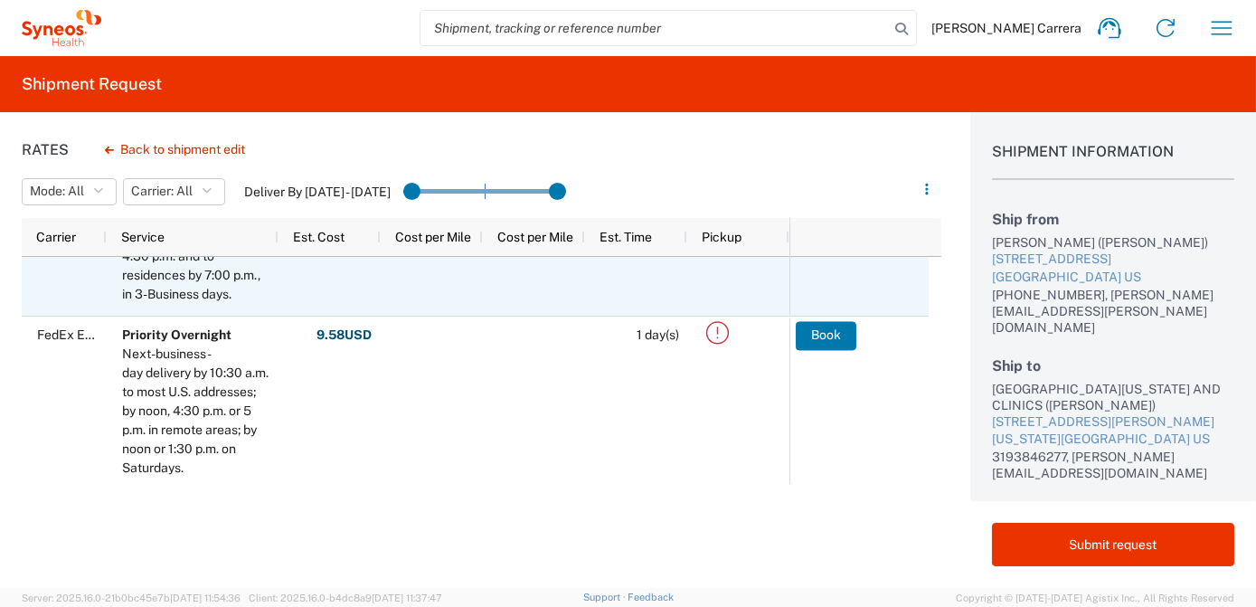
scroll to position [81, 0]
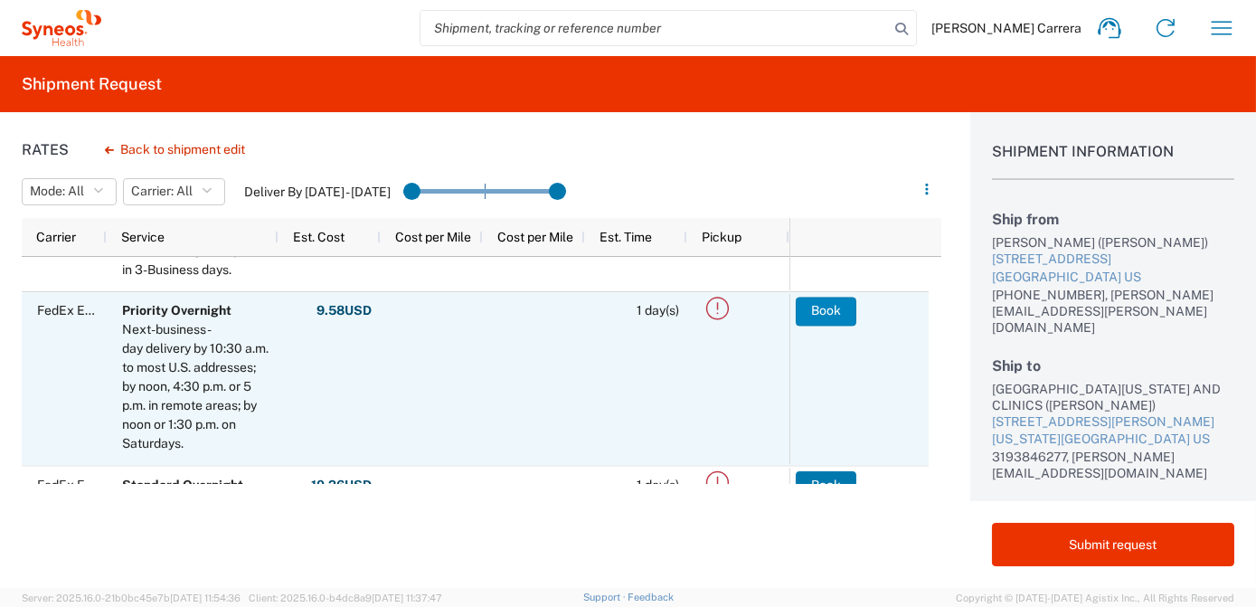
click at [828, 315] on button "Book" at bounding box center [826, 311] width 61 height 29
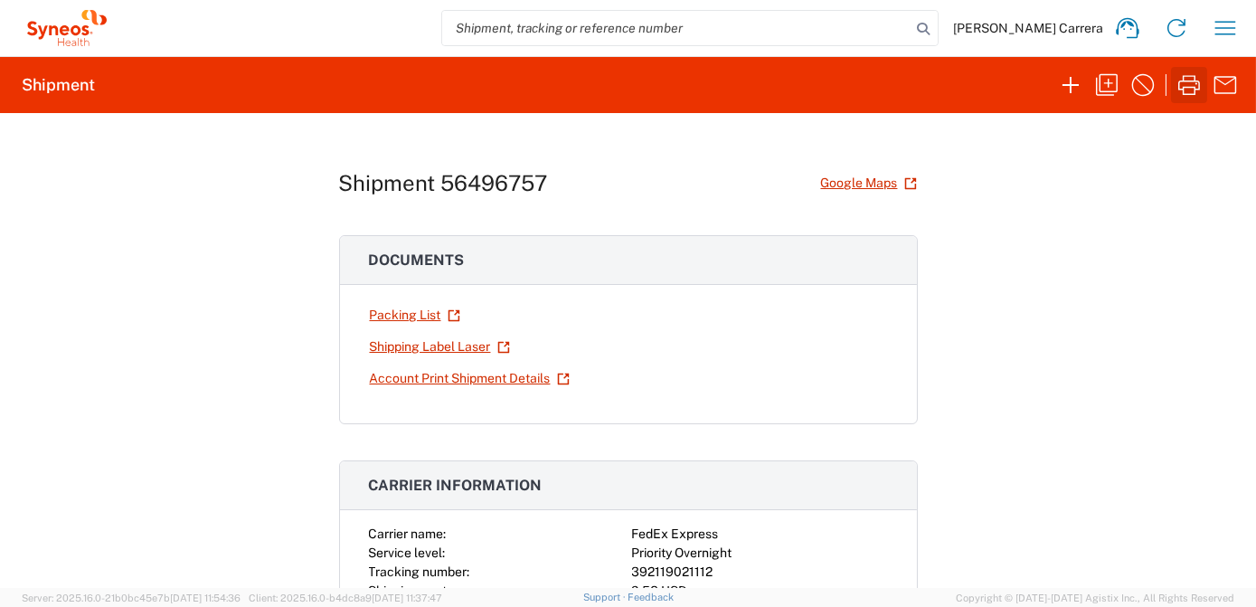
click at [1185, 89] on icon "button" at bounding box center [1188, 85] width 29 height 29
